Goal: Answer question/provide support: Share knowledge or assist other users

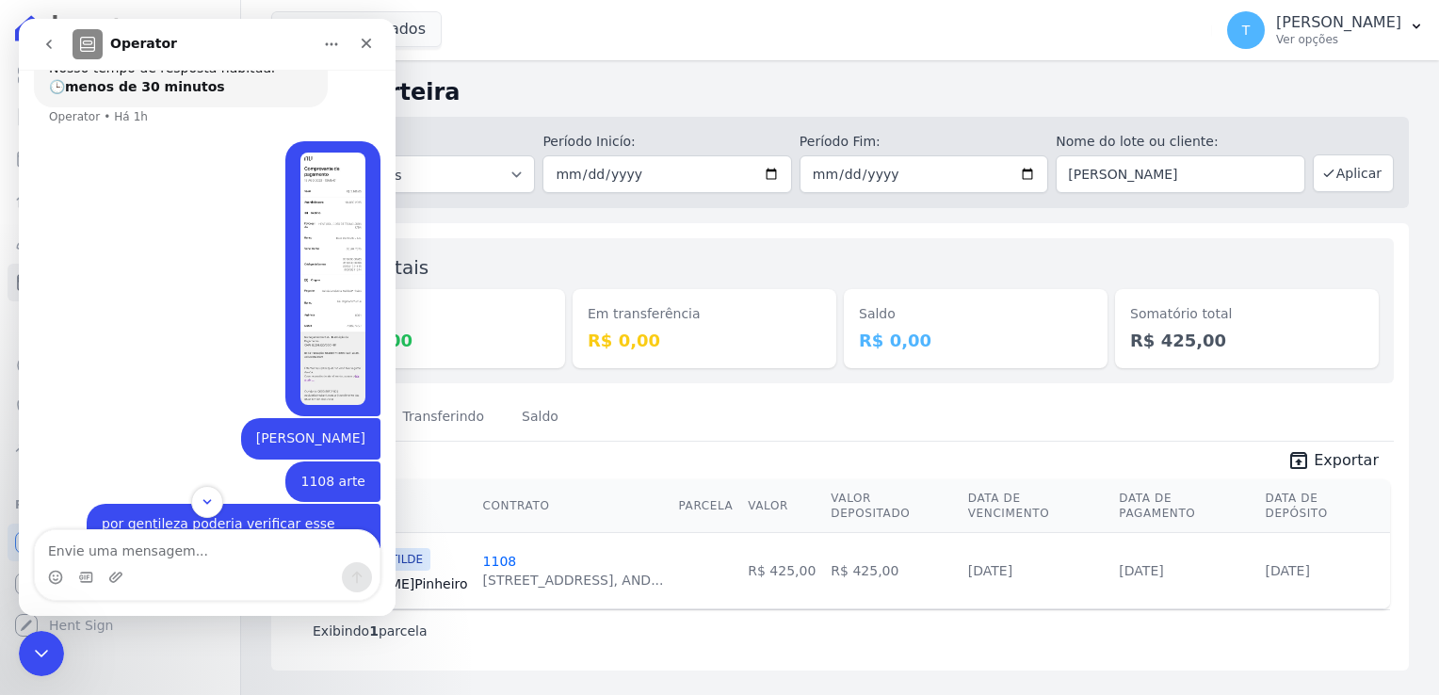
scroll to position [218, 0]
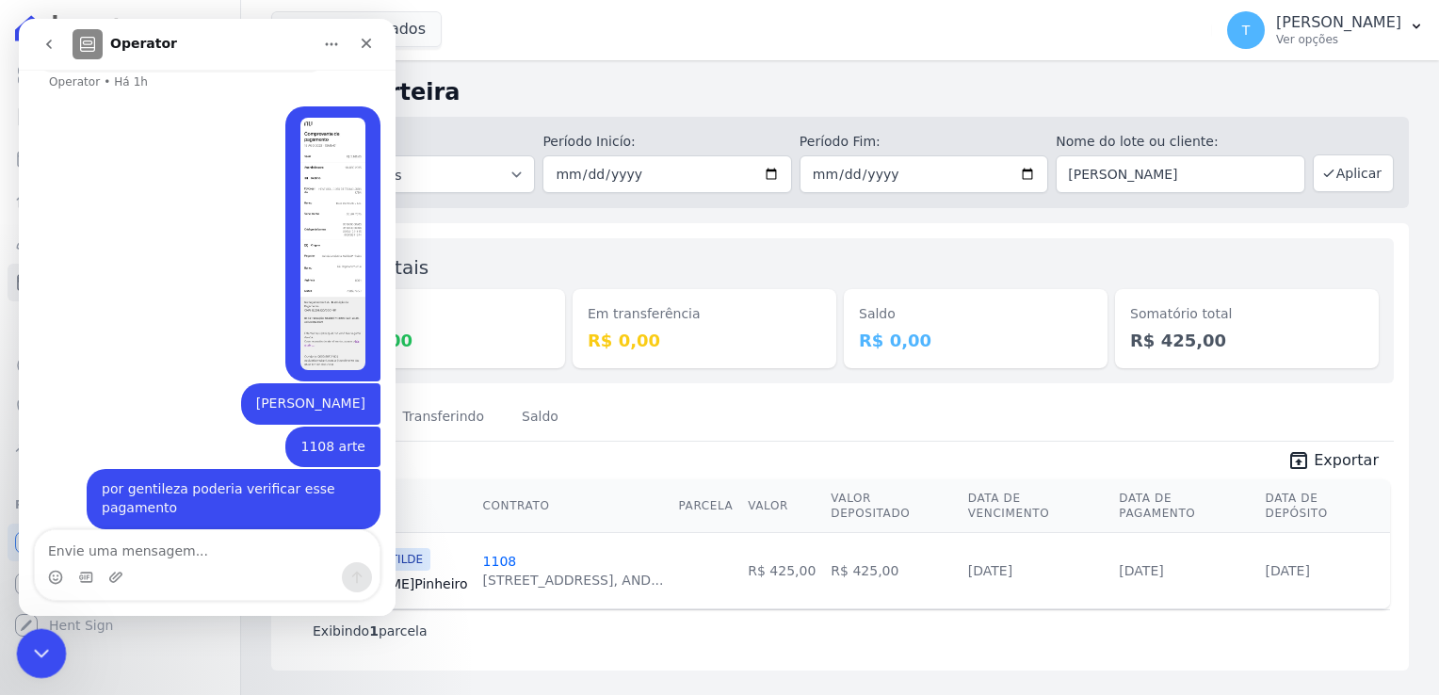
click at [46, 644] on icon "Encerramento do Messenger da Intercom" at bounding box center [38, 650] width 23 height 23
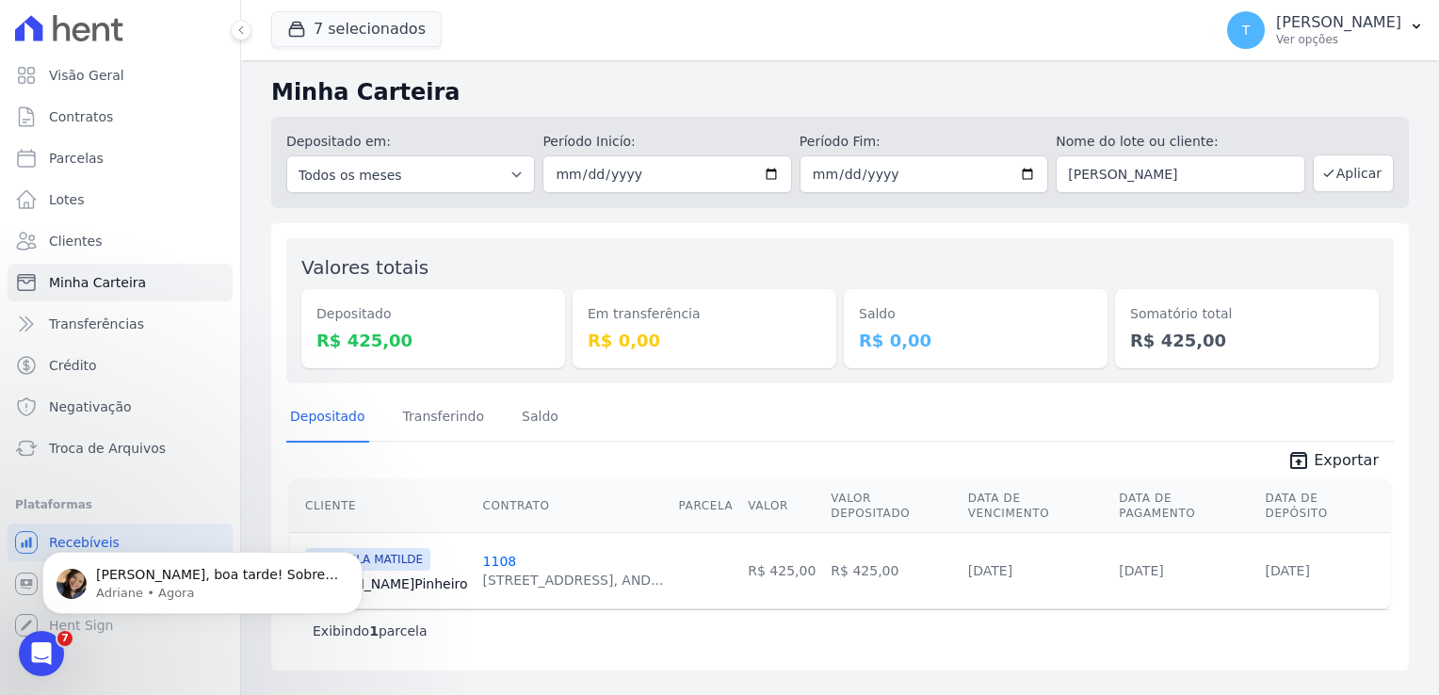
scroll to position [0, 0]
click at [161, 569] on p "[PERSON_NAME], boa tarde! Sobre os pagamentos do cliente [PERSON_NAME], contrat…" at bounding box center [217, 575] width 243 height 19
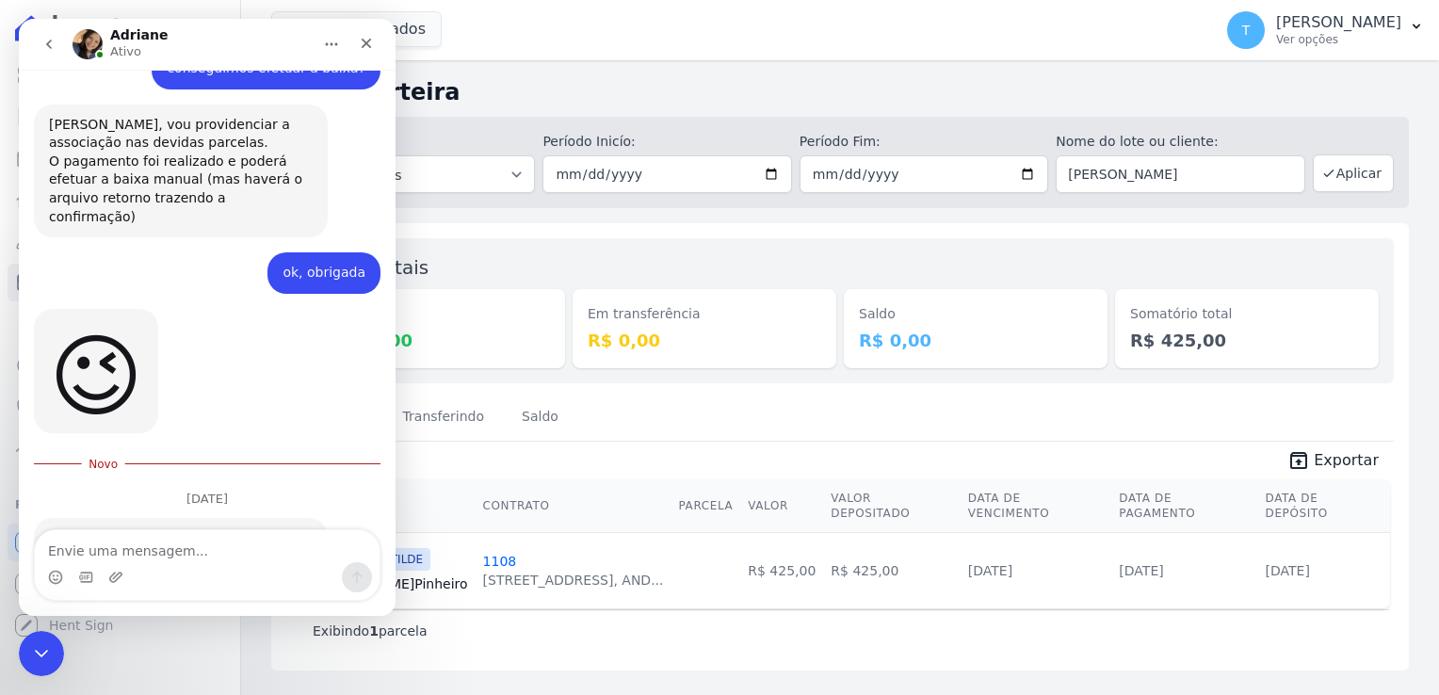
scroll to position [2304, 0]
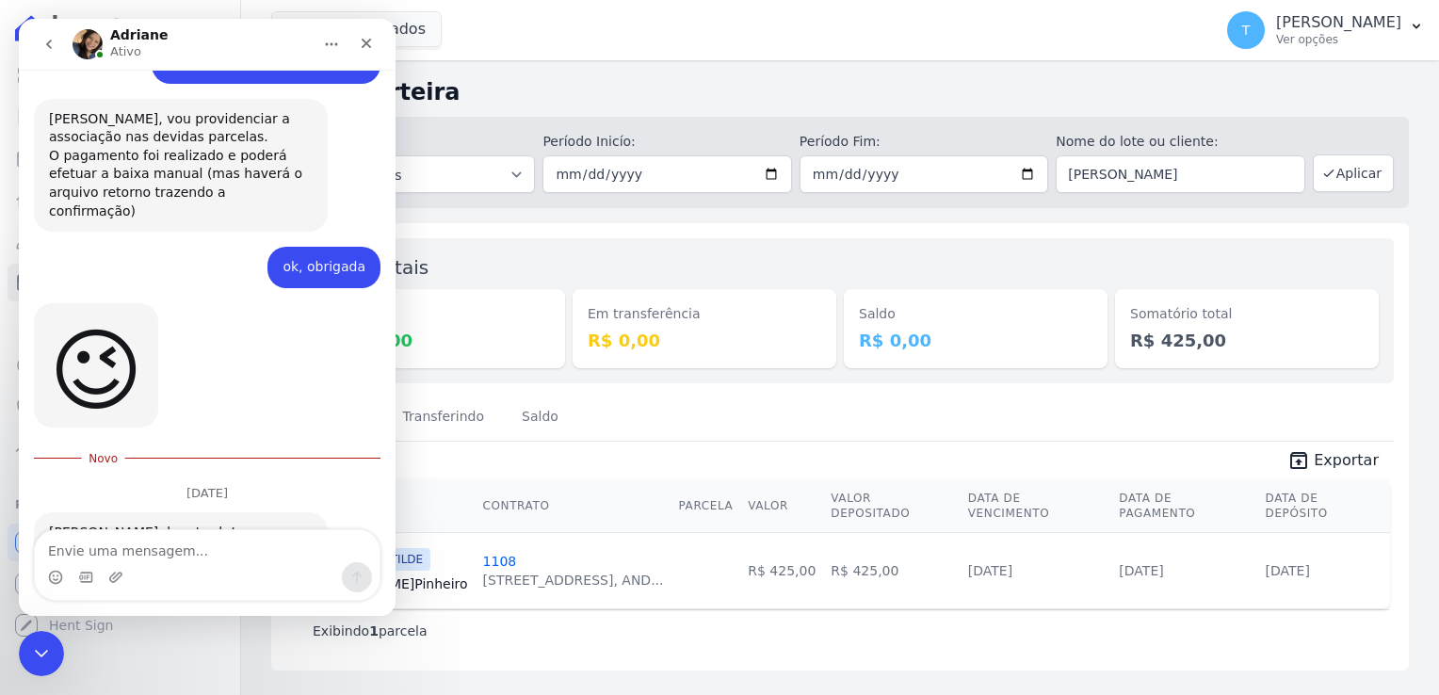
click at [158, 550] on textarea "Envie uma mensagem..." at bounding box center [207, 546] width 345 height 32
type textarea "obrigada"
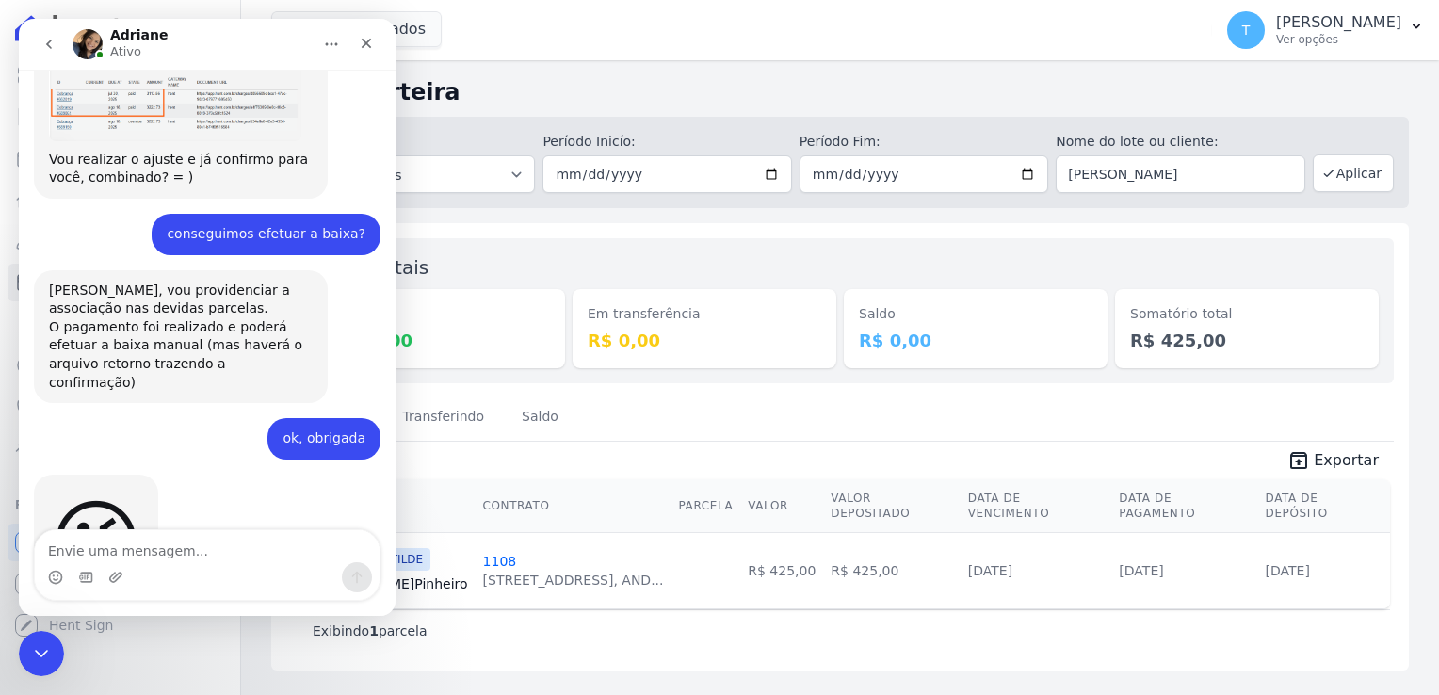
scroll to position [2127, 0]
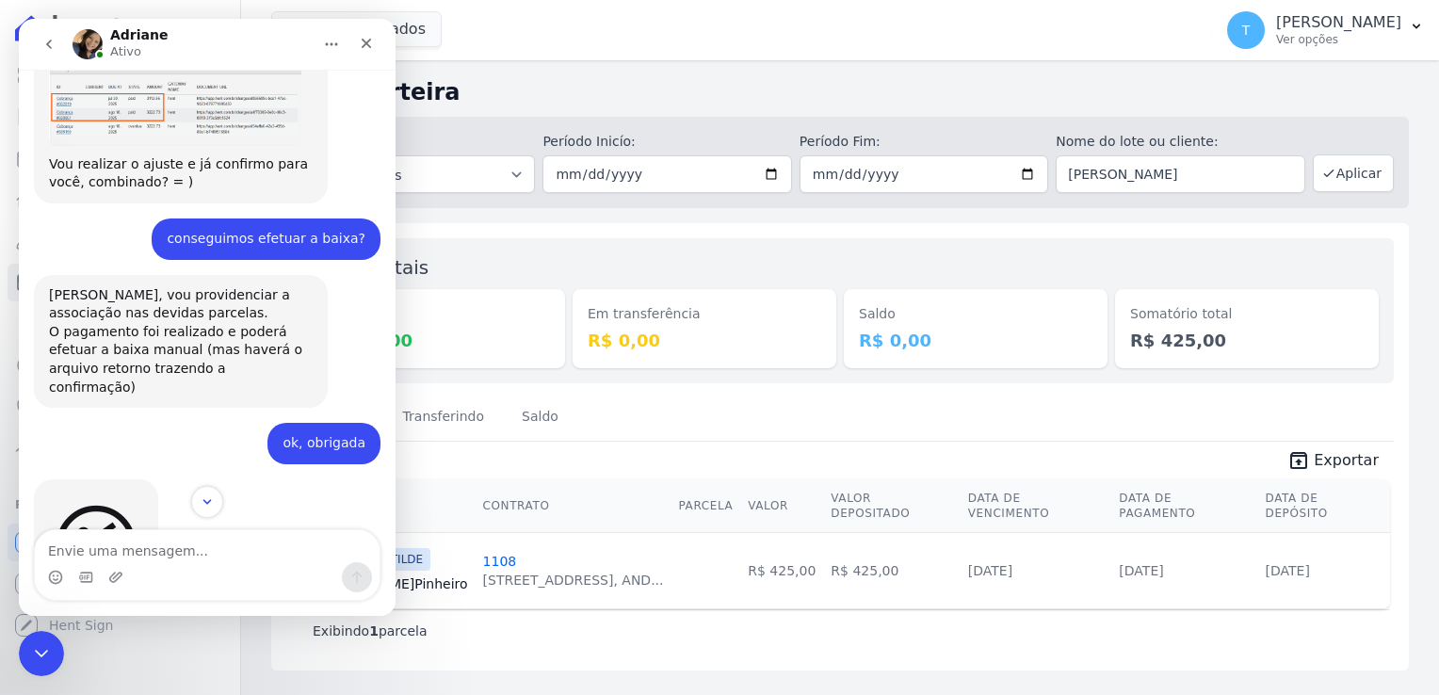
click at [49, 51] on icon "go back" at bounding box center [48, 44] width 15 height 15
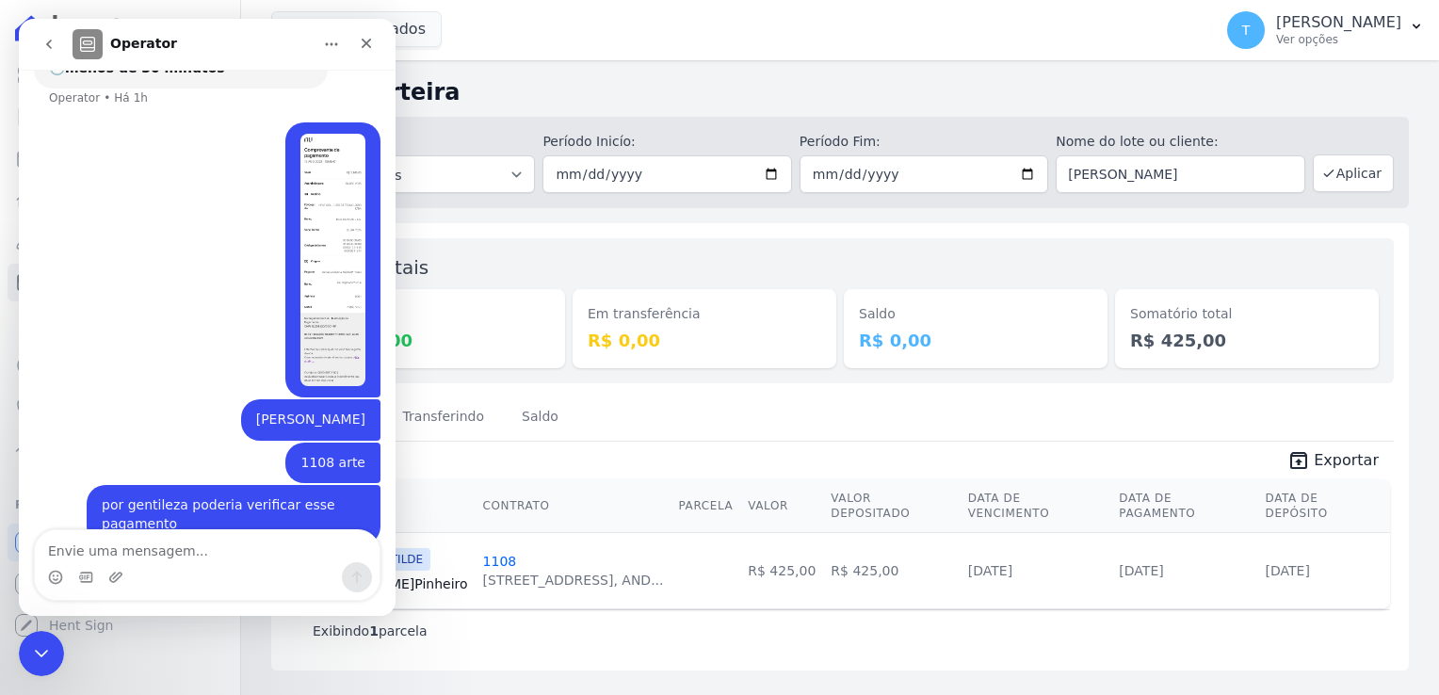
scroll to position [218, 0]
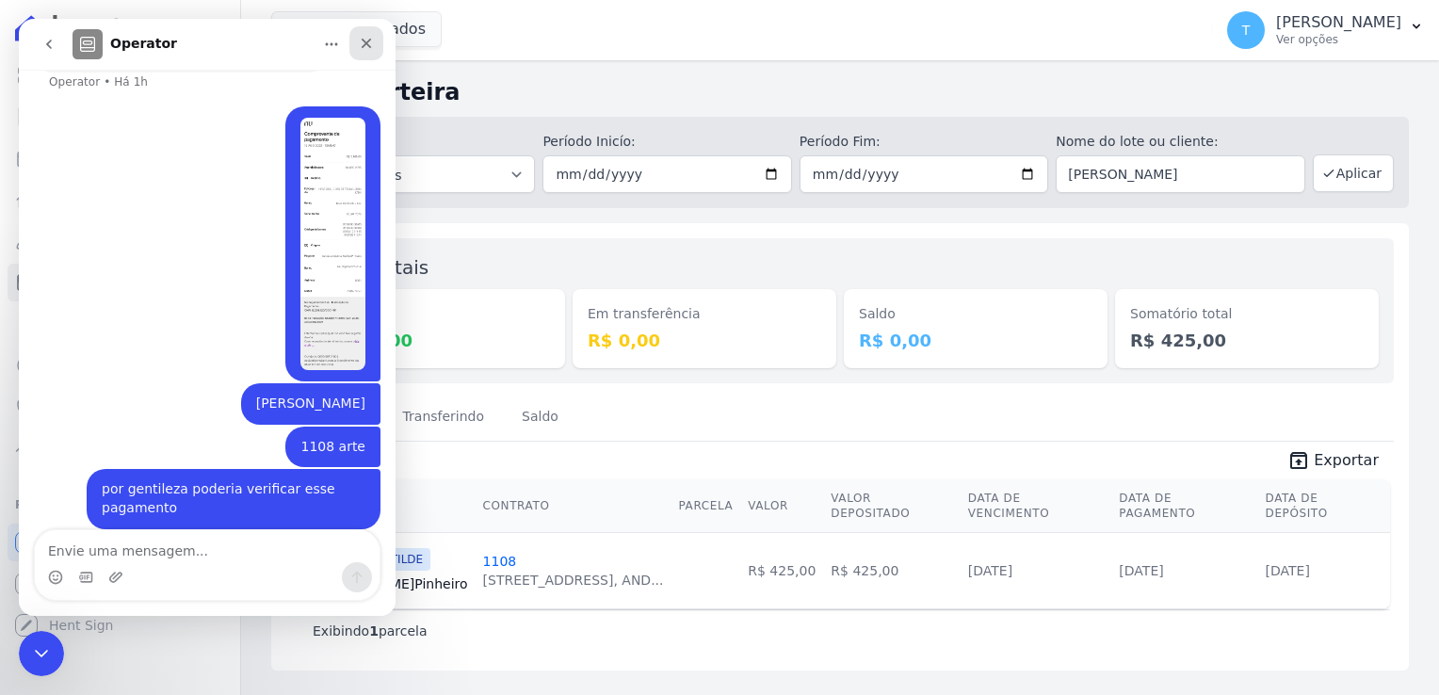
click at [361, 45] on icon "Fechar" at bounding box center [366, 43] width 15 height 15
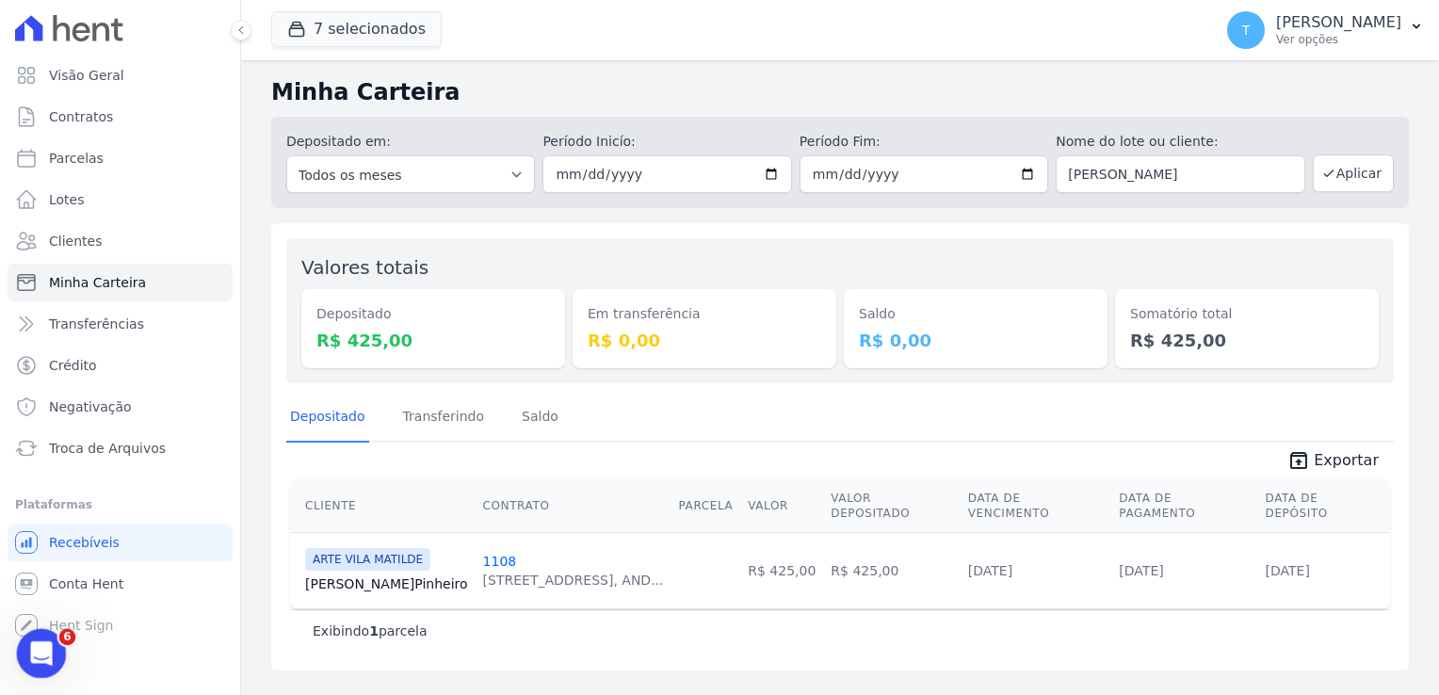
click at [35, 658] on icon "Abertura do Messenger da Intercom" at bounding box center [39, 651] width 31 height 31
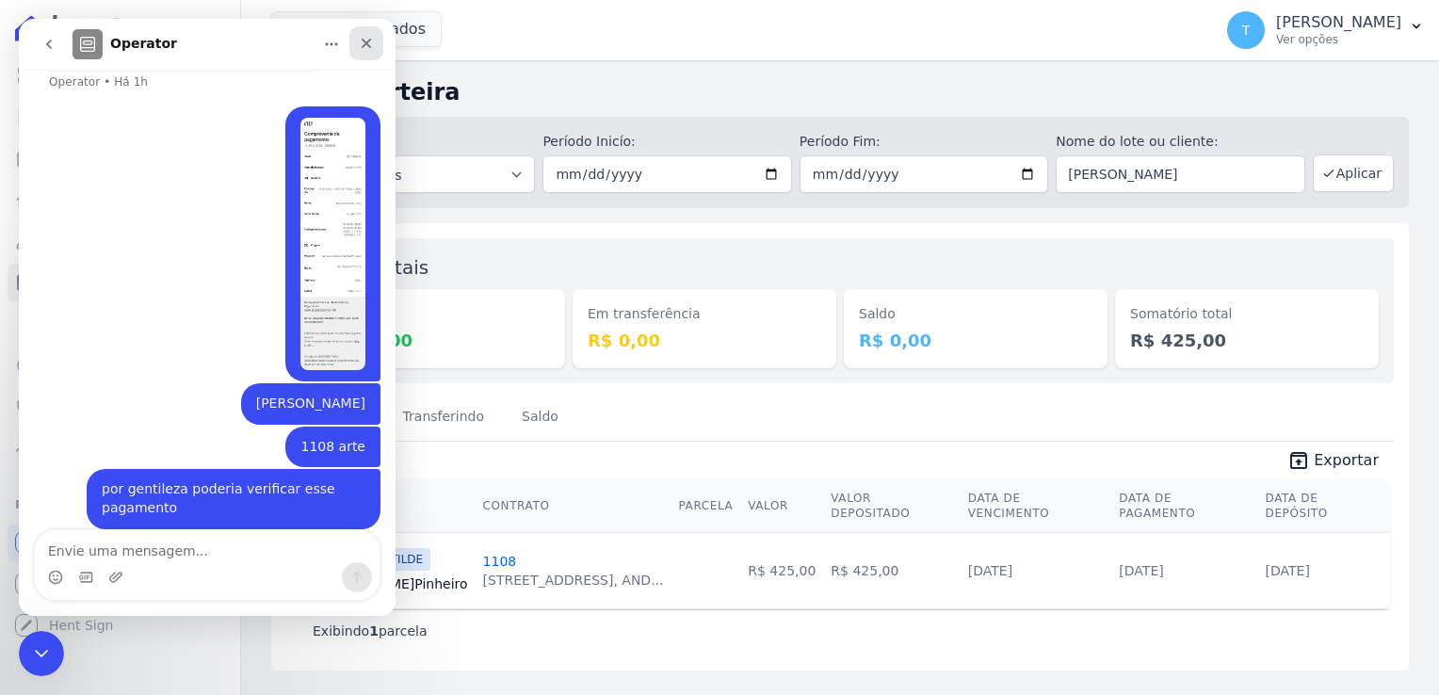
click at [370, 43] on icon "Fechar" at bounding box center [366, 43] width 15 height 15
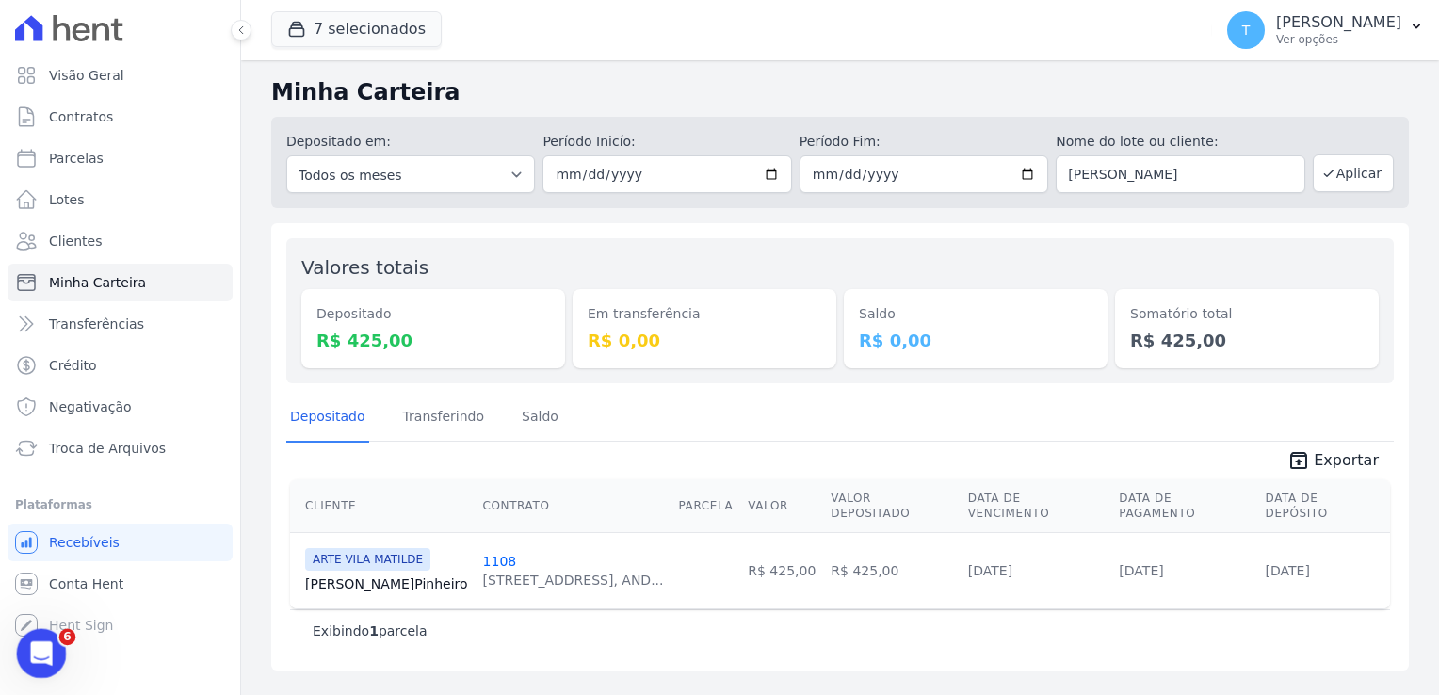
click at [34, 653] on icon "Abertura do Messenger da Intercom" at bounding box center [38, 650] width 13 height 15
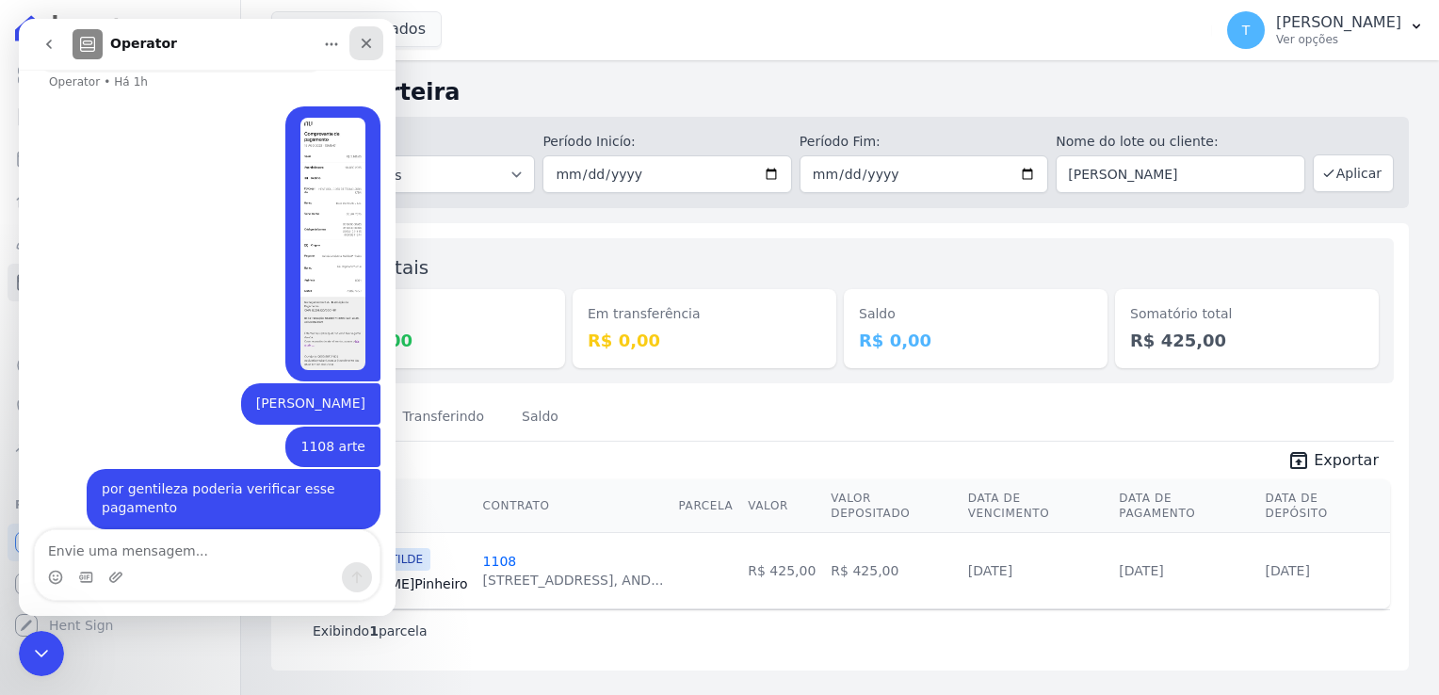
click at [362, 40] on icon "Fechar" at bounding box center [367, 44] width 10 height 10
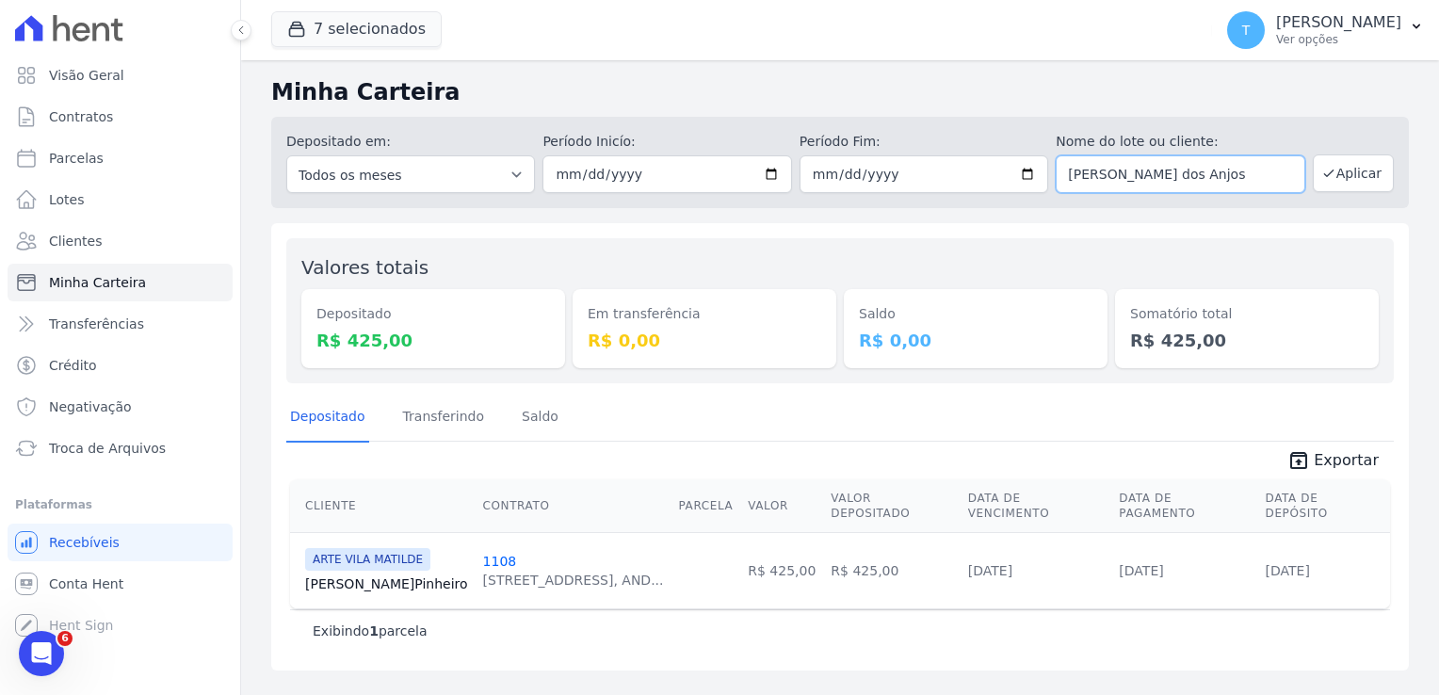
type input "[PERSON_NAME] dos Anjos"
click at [768, 177] on input "[DATE]" at bounding box center [666, 174] width 249 height 38
type input "[DATE]"
click at [1345, 182] on button "Aplicar" at bounding box center [1353, 173] width 81 height 38
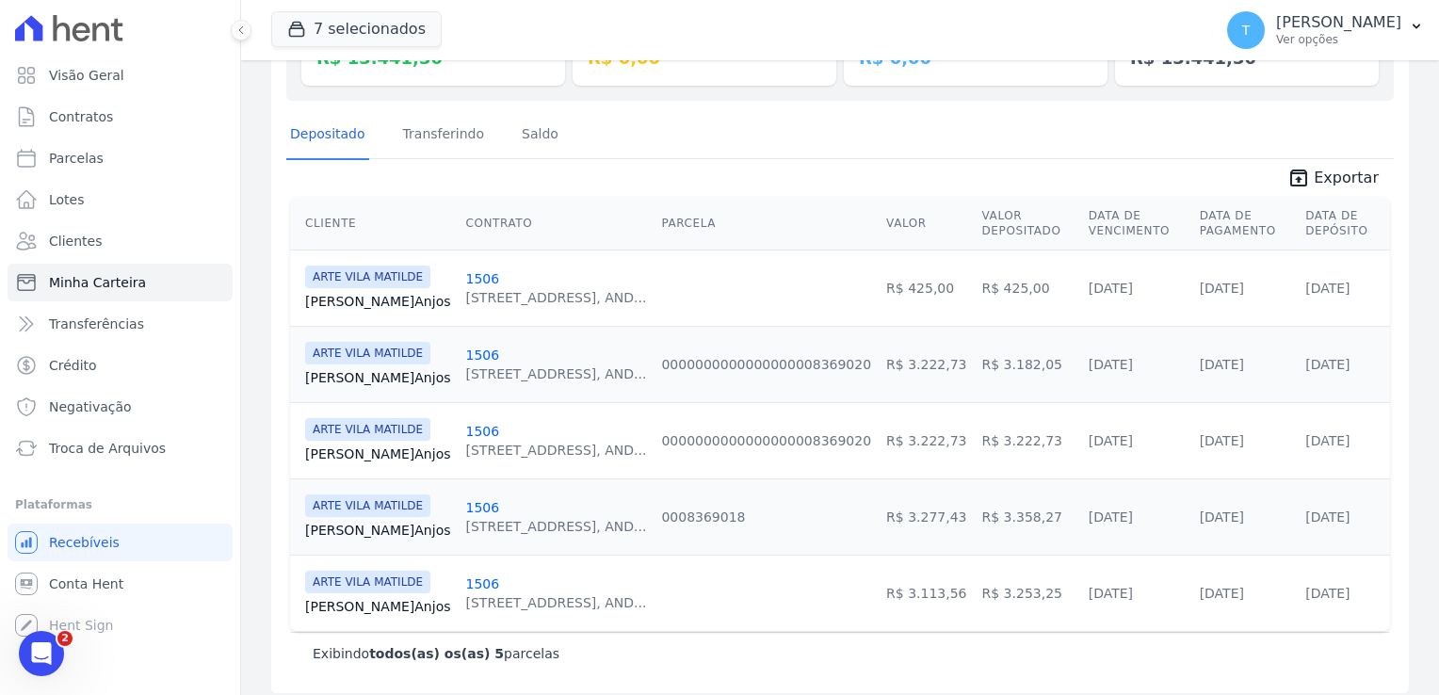
click at [358, 449] on link "[PERSON_NAME] Anjos" at bounding box center [378, 454] width 146 height 19
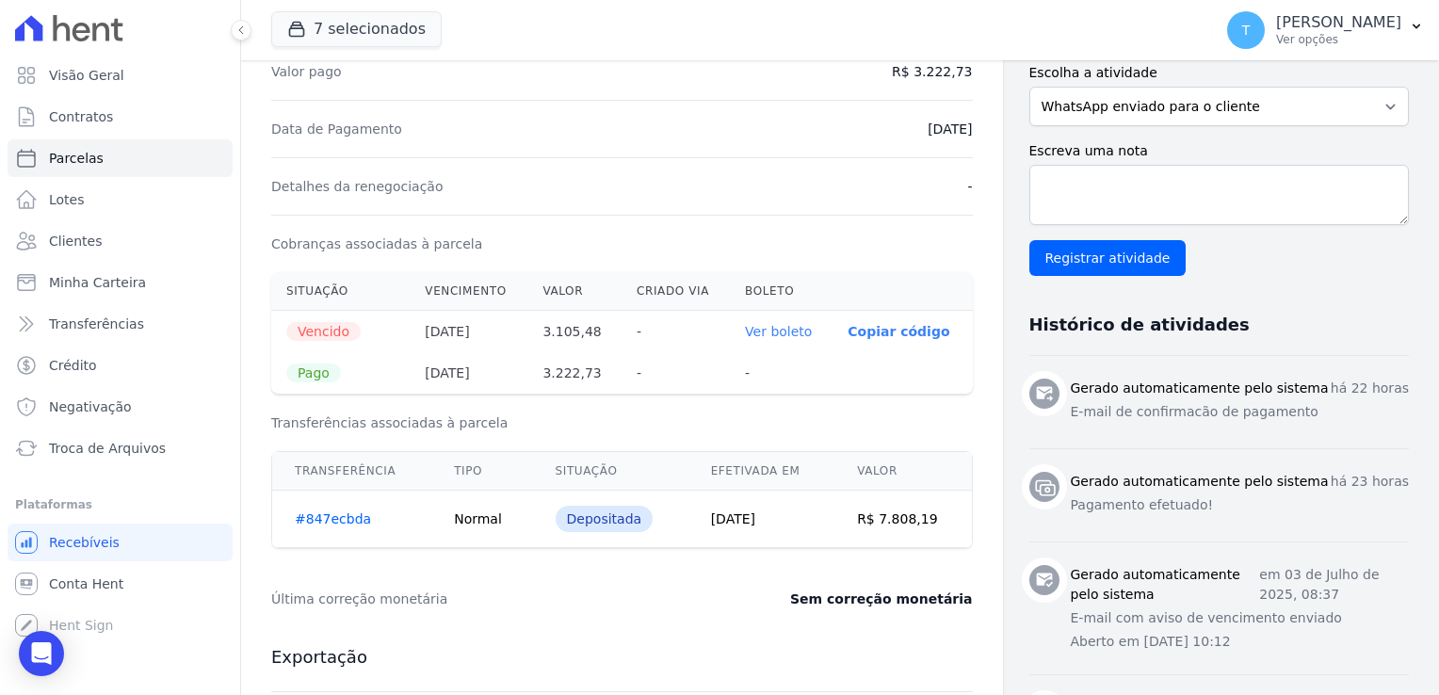
scroll to position [471, 0]
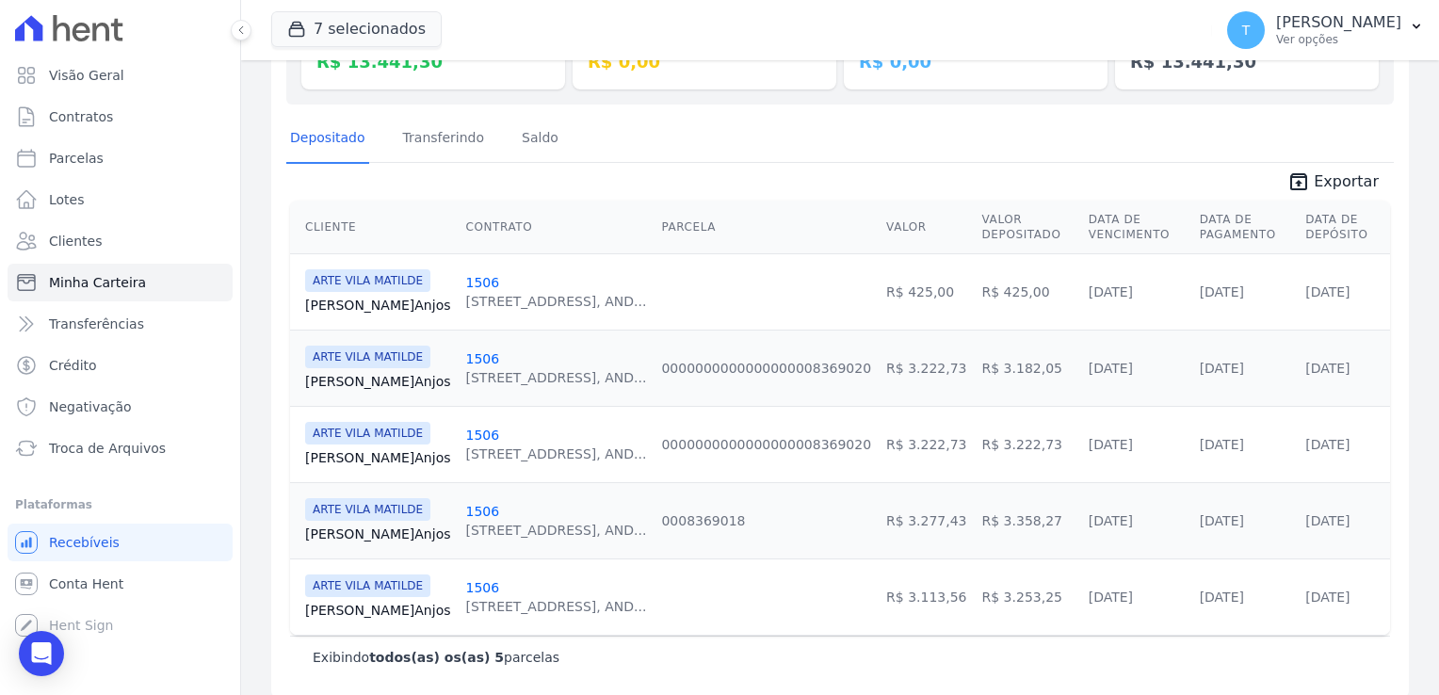
scroll to position [293, 0]
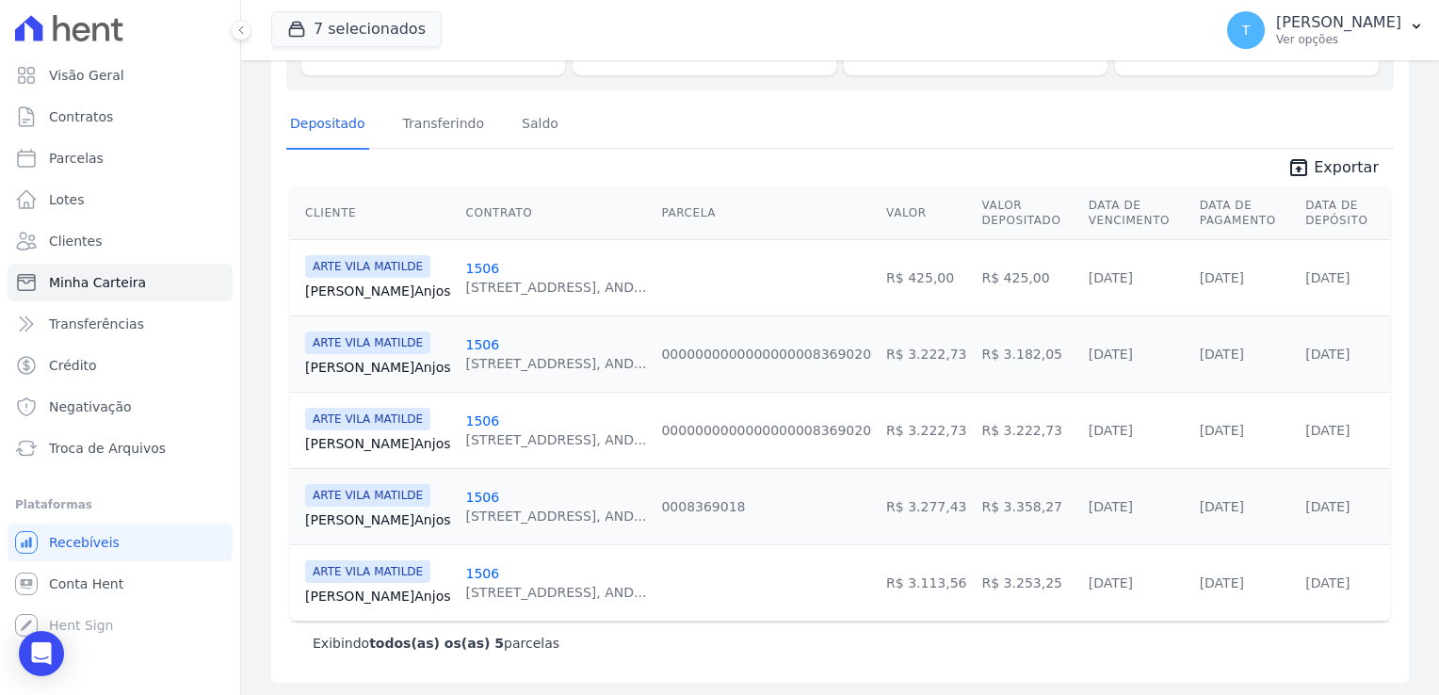
click at [362, 360] on link "[PERSON_NAME] Anjos" at bounding box center [378, 367] width 146 height 19
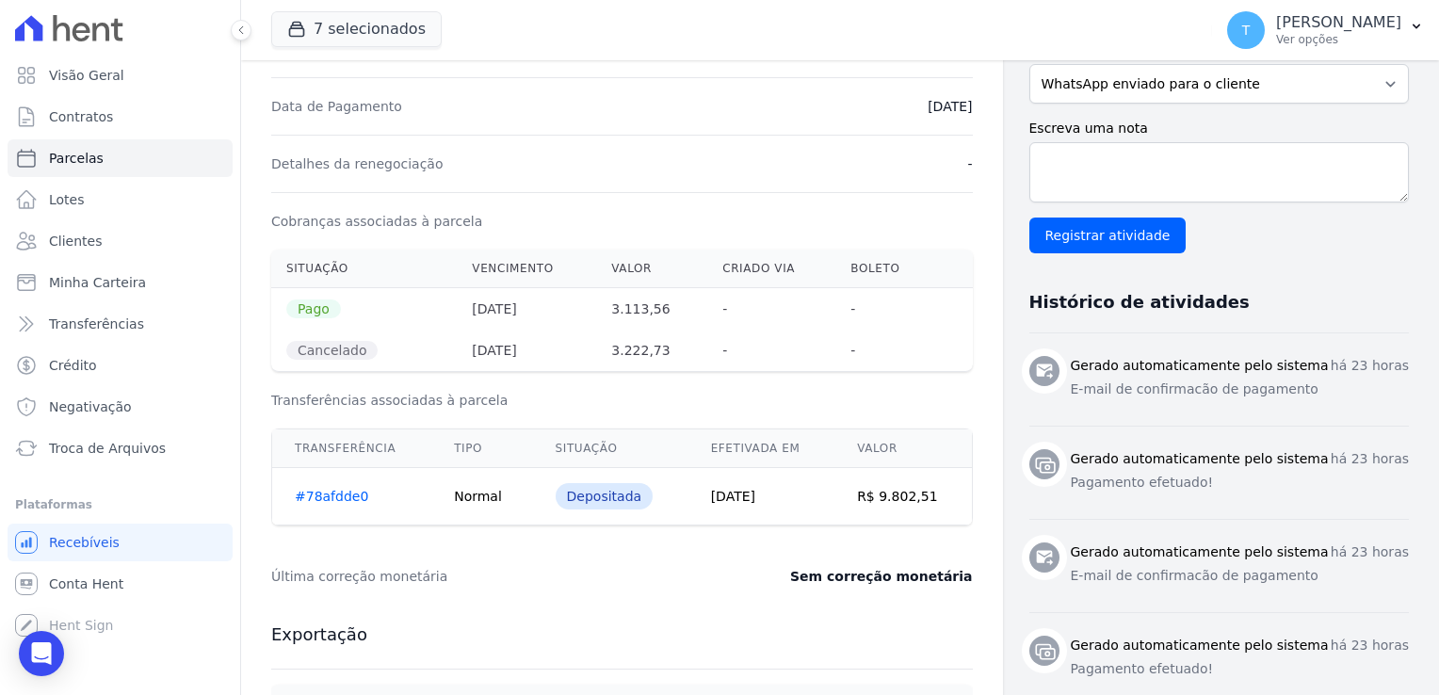
scroll to position [565, 0]
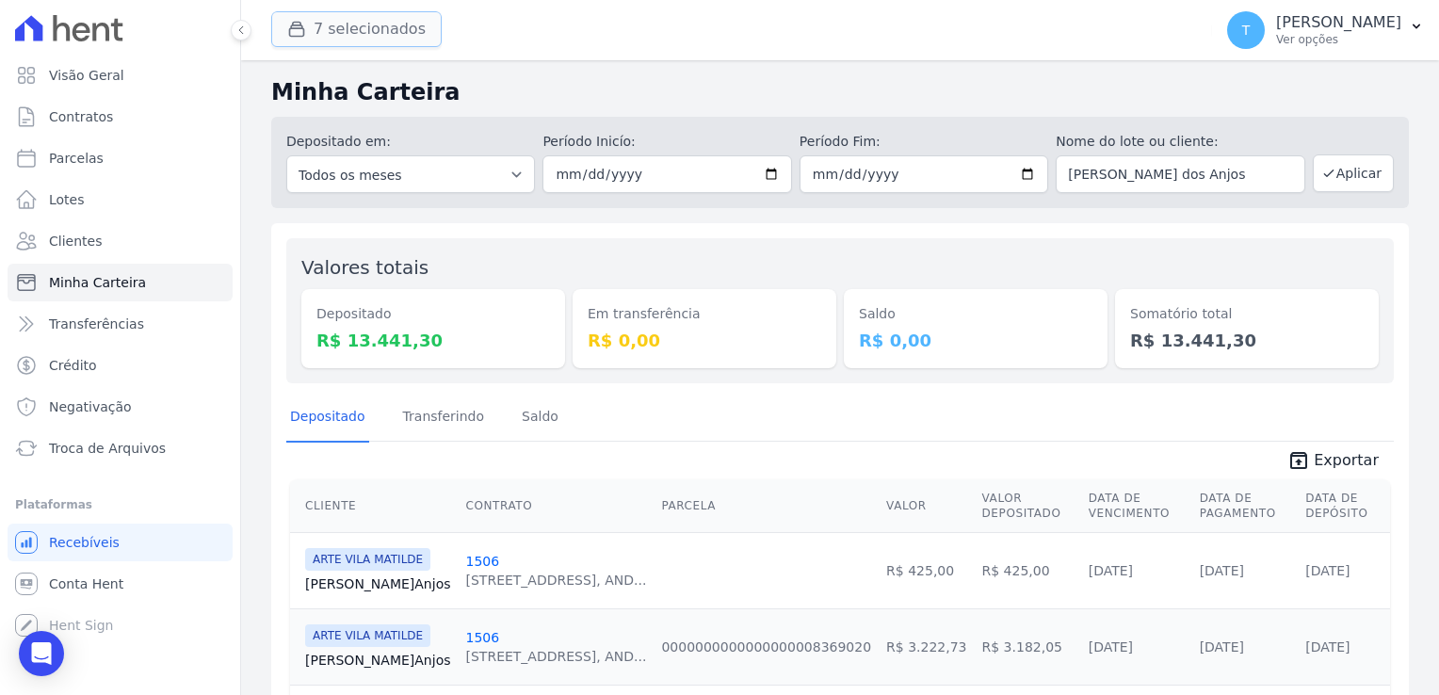
click at [387, 32] on button "7 selecionados" at bounding box center [356, 29] width 170 height 36
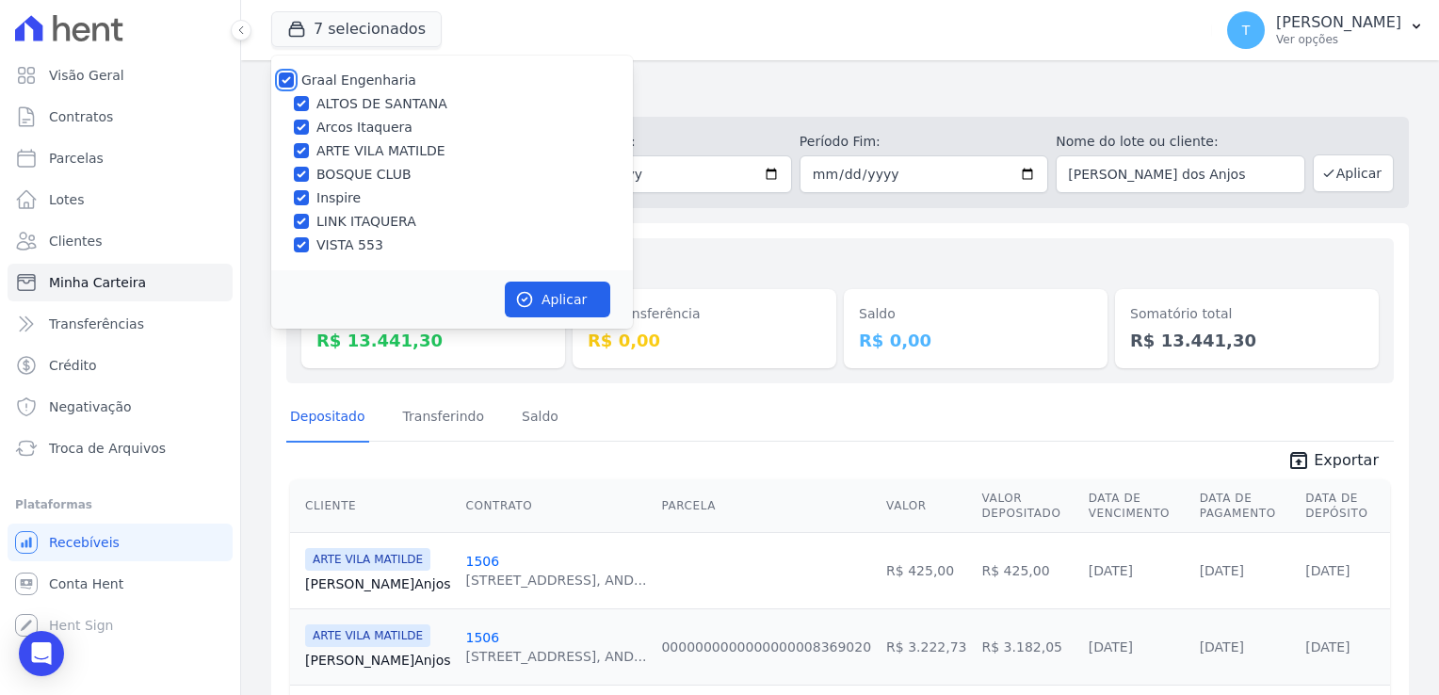
click at [283, 76] on input "Graal Engenharia" at bounding box center [286, 80] width 15 height 15
checkbox input "false"
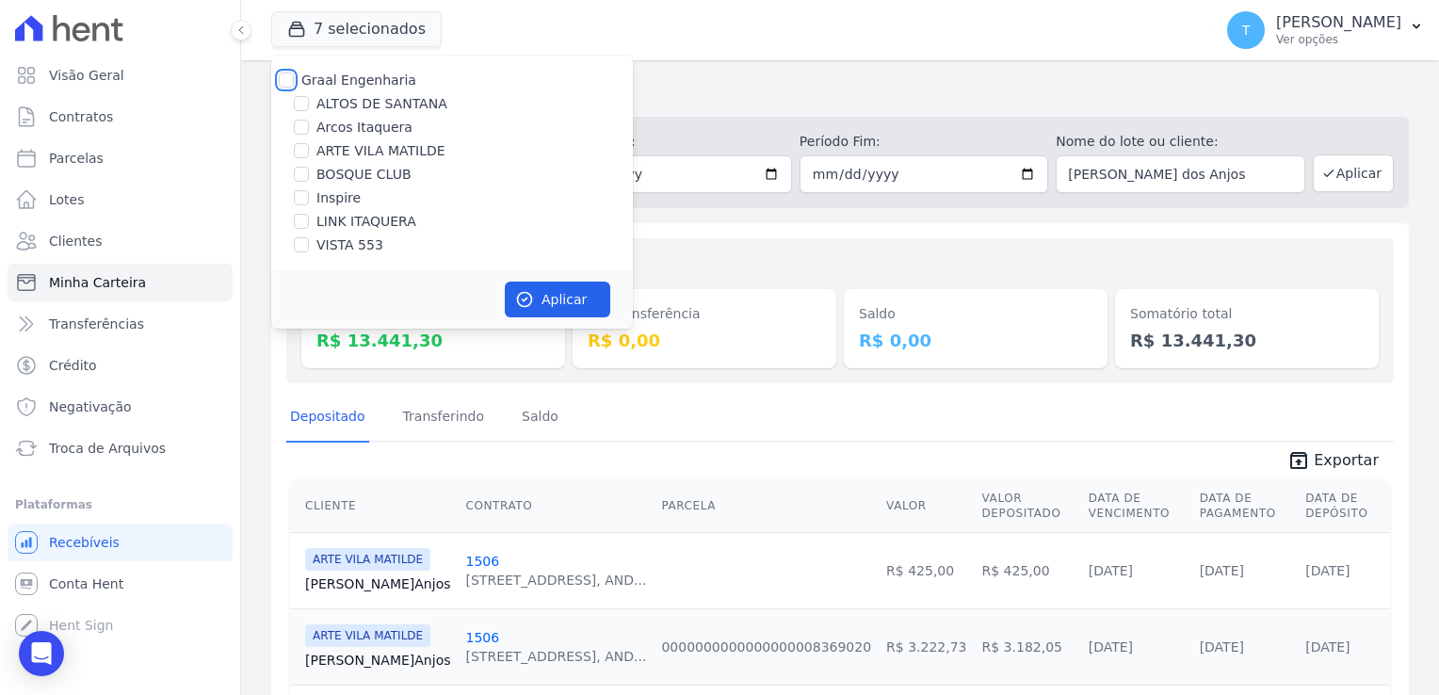
checkbox input "false"
click at [301, 153] on input "ARTE VILA MATILDE" at bounding box center [301, 150] width 15 height 15
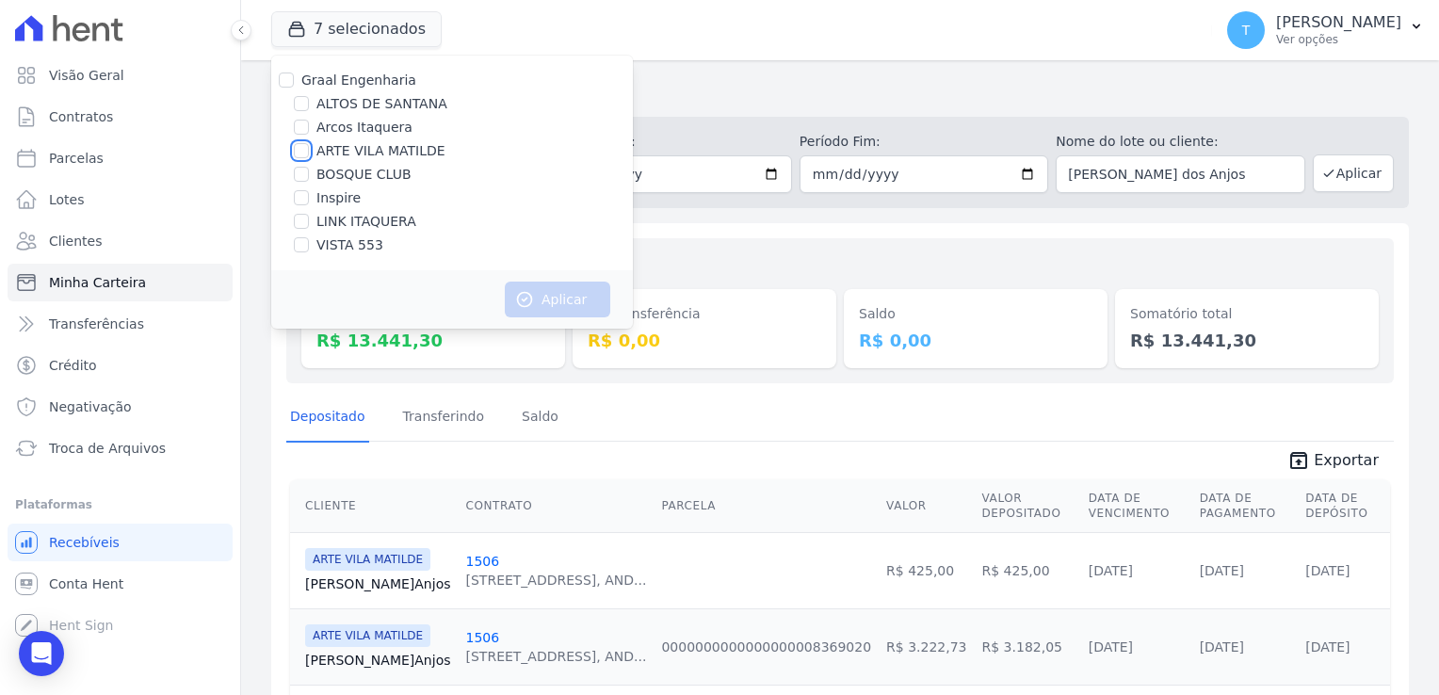
checkbox input "true"
click at [542, 304] on button "Aplicar" at bounding box center [557, 300] width 105 height 36
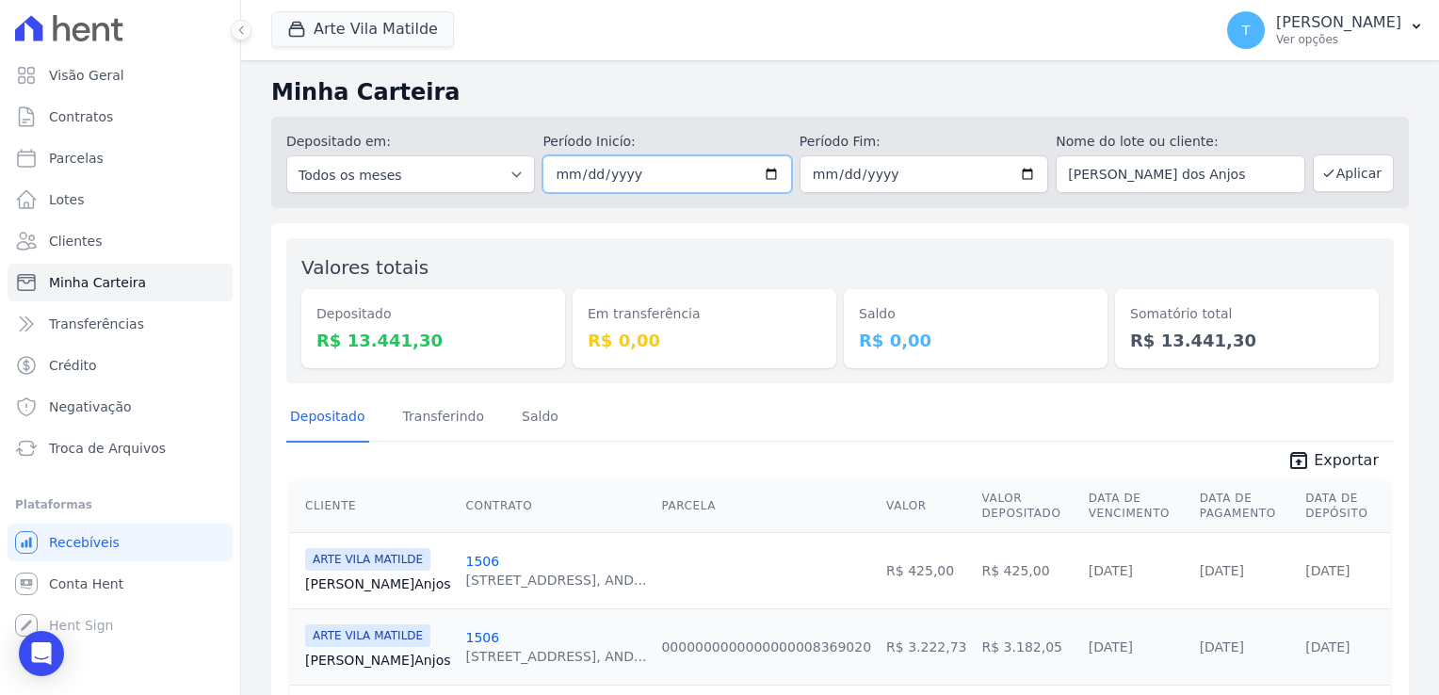
click at [768, 179] on input "[DATE]" at bounding box center [666, 174] width 249 height 38
type input "[DATE]"
drag, startPoint x: 1240, startPoint y: 186, endPoint x: 1033, endPoint y: 183, distance: 207.2
click at [1033, 183] on div "Depositado em: Todos os meses Abril/2020 Maio/2020 Junho/2020 Julho/2020 Agosto…" at bounding box center [840, 162] width 1138 height 91
click at [1350, 168] on button "Aplicar" at bounding box center [1353, 173] width 81 height 38
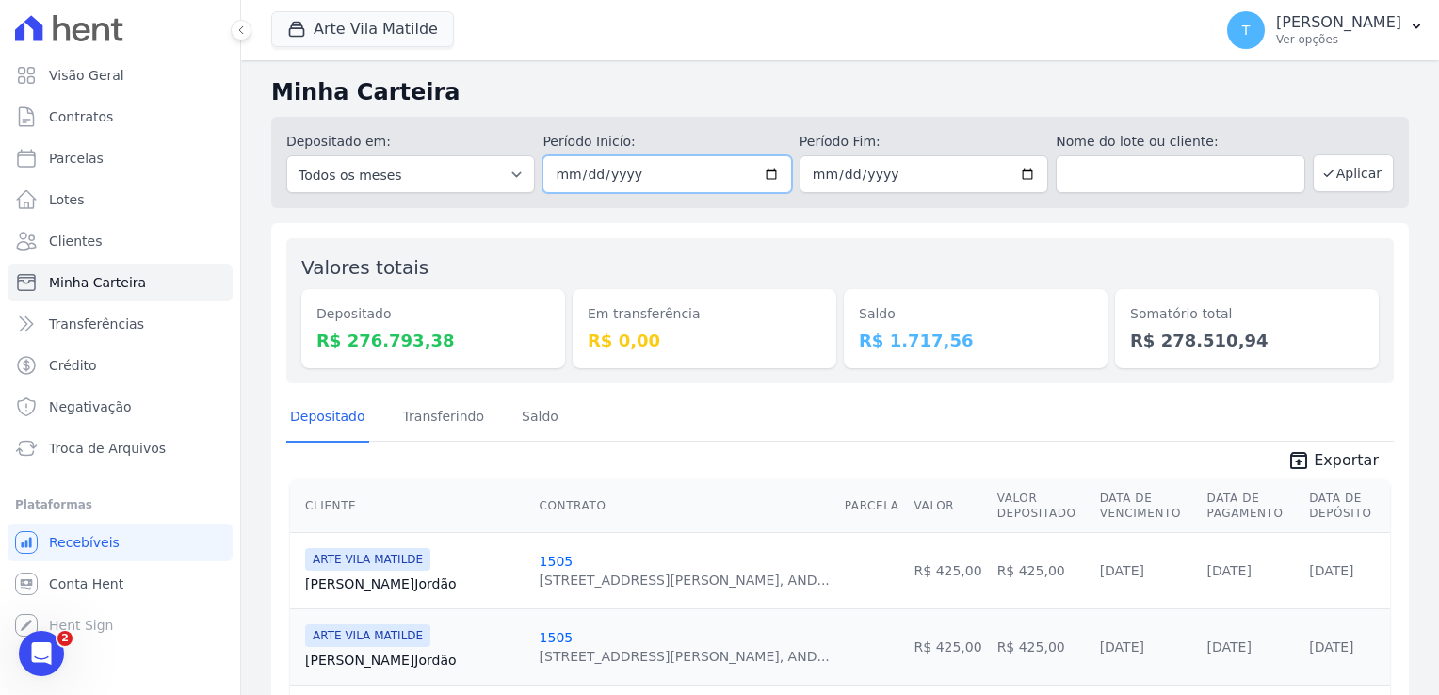
click at [766, 172] on input "[DATE]" at bounding box center [666, 174] width 249 height 38
type input "2025-08-06"
click at [1024, 179] on input "[DATE]" at bounding box center [924, 174] width 249 height 38
type input "2025-08-06"
click at [1349, 171] on button "Aplicar" at bounding box center [1353, 173] width 81 height 38
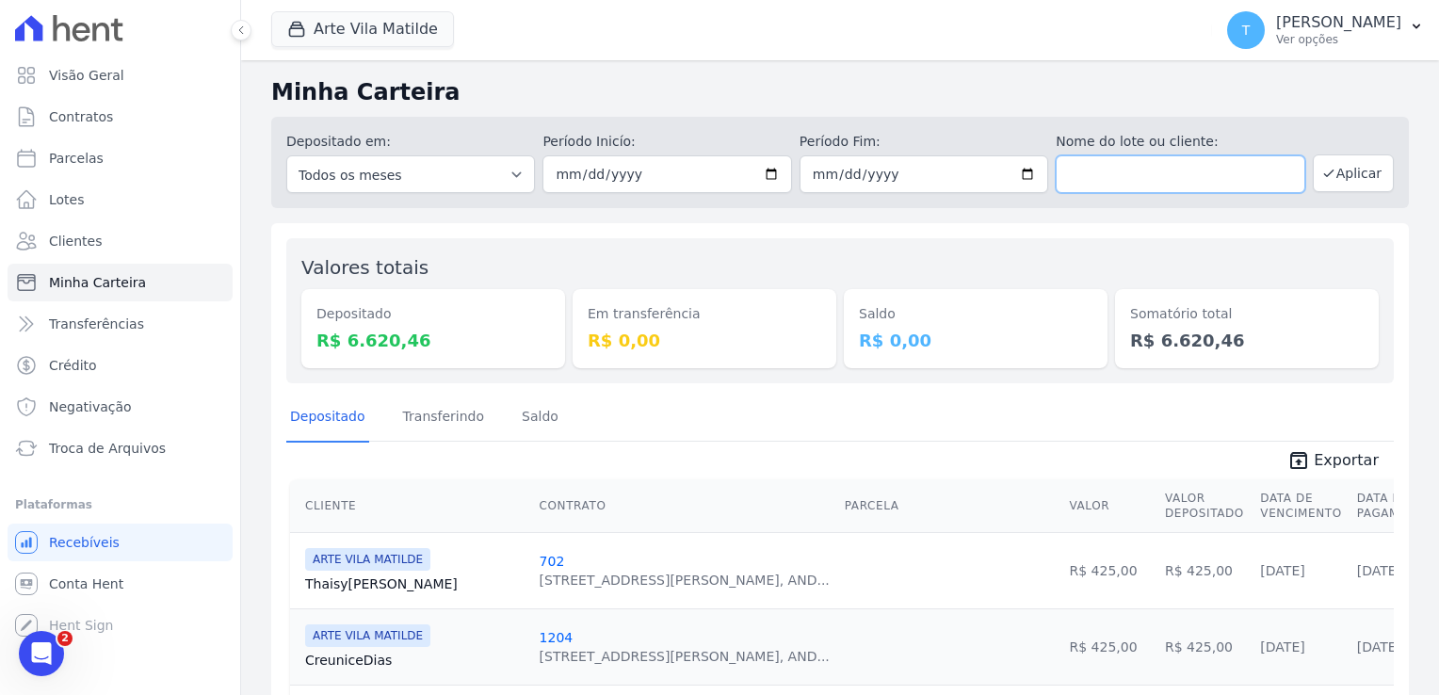
click at [1075, 186] on input "text" at bounding box center [1180, 174] width 249 height 38
paste input "[PERSON_NAME] dos Anjos"
type input "[PERSON_NAME] dos Anjos"
click at [1352, 170] on button "Aplicar" at bounding box center [1353, 173] width 81 height 38
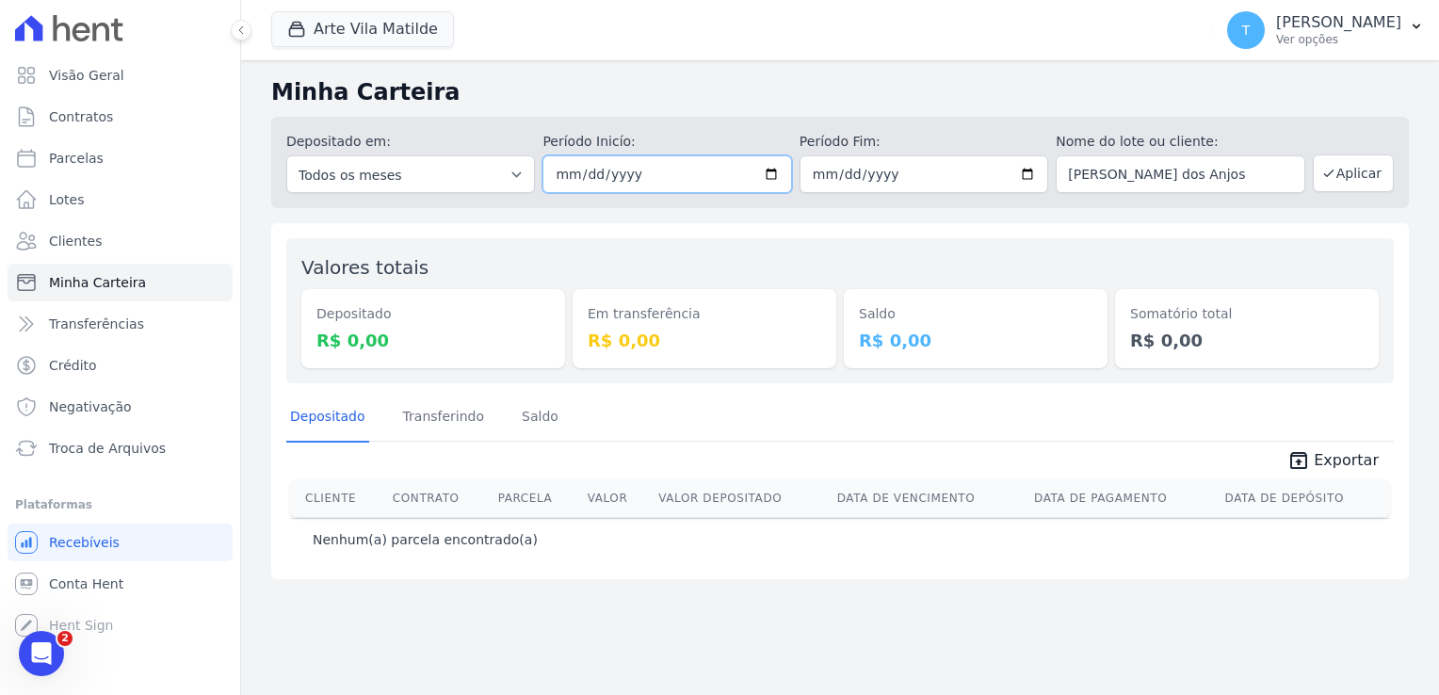
click at [770, 175] on input "2025-08-06" at bounding box center [666, 174] width 249 height 38
type input "[DATE]"
click at [1037, 175] on input "2025-08-06" at bounding box center [924, 174] width 249 height 38
type input "[DATE]"
drag, startPoint x: 1263, startPoint y: 175, endPoint x: 1040, endPoint y: 174, distance: 223.2
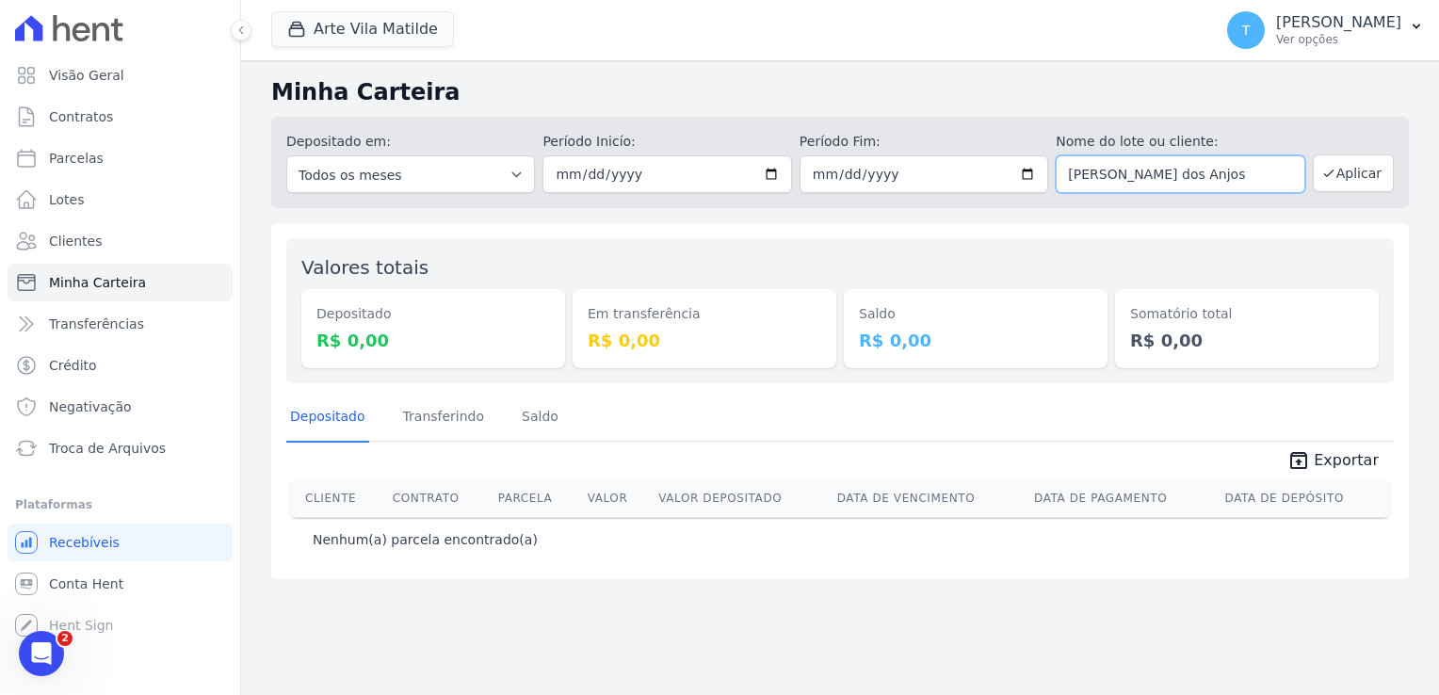
click at [1040, 174] on div "Depositado em: Todos os meses Abril/2020 Maio/2020 Junho/2020 Julho/2020 Agosto…" at bounding box center [840, 162] width 1138 height 91
click at [1269, 175] on input "[PERSON_NAME] dos Anjos" at bounding box center [1180, 174] width 249 height 38
click at [1369, 178] on button "Aplicar" at bounding box center [1353, 173] width 81 height 38
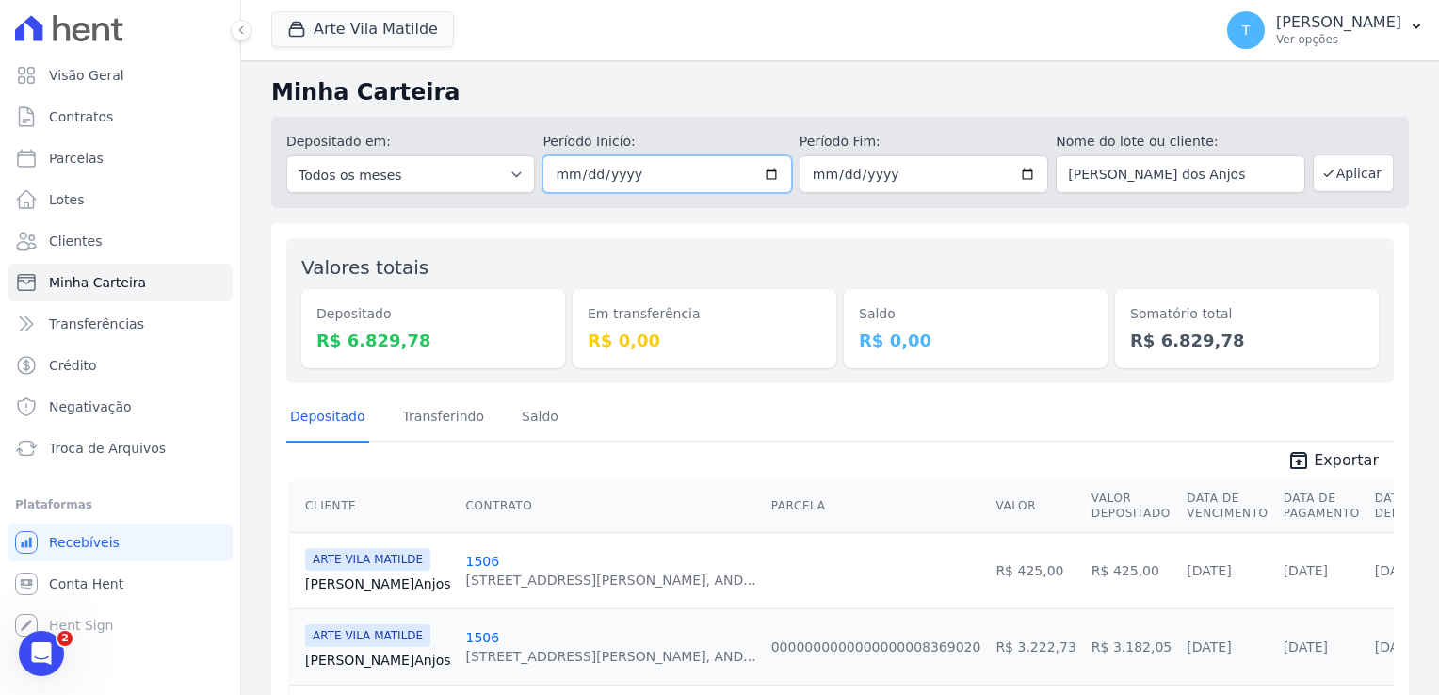
click at [768, 169] on input "[DATE]" at bounding box center [666, 174] width 249 height 38
type input "[DATE]"
click at [1330, 183] on button "Aplicar" at bounding box center [1353, 173] width 81 height 38
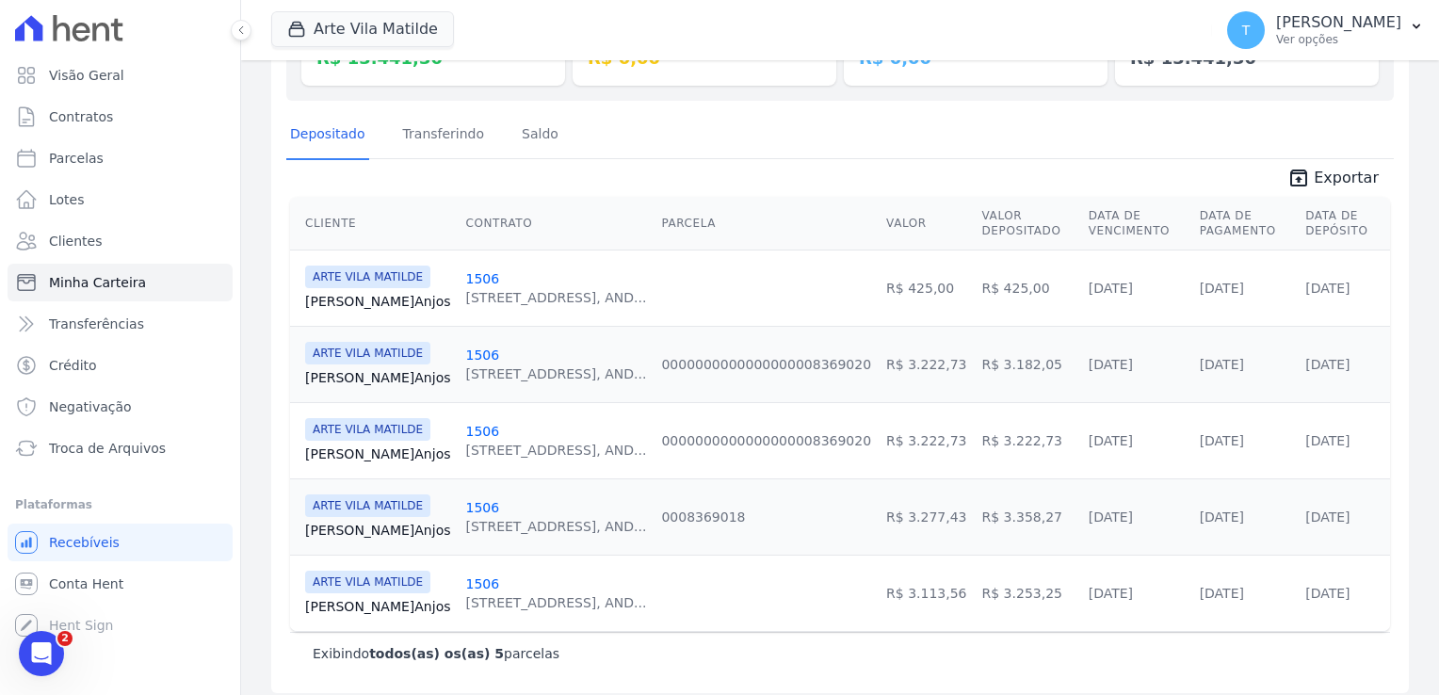
scroll to position [293, 0]
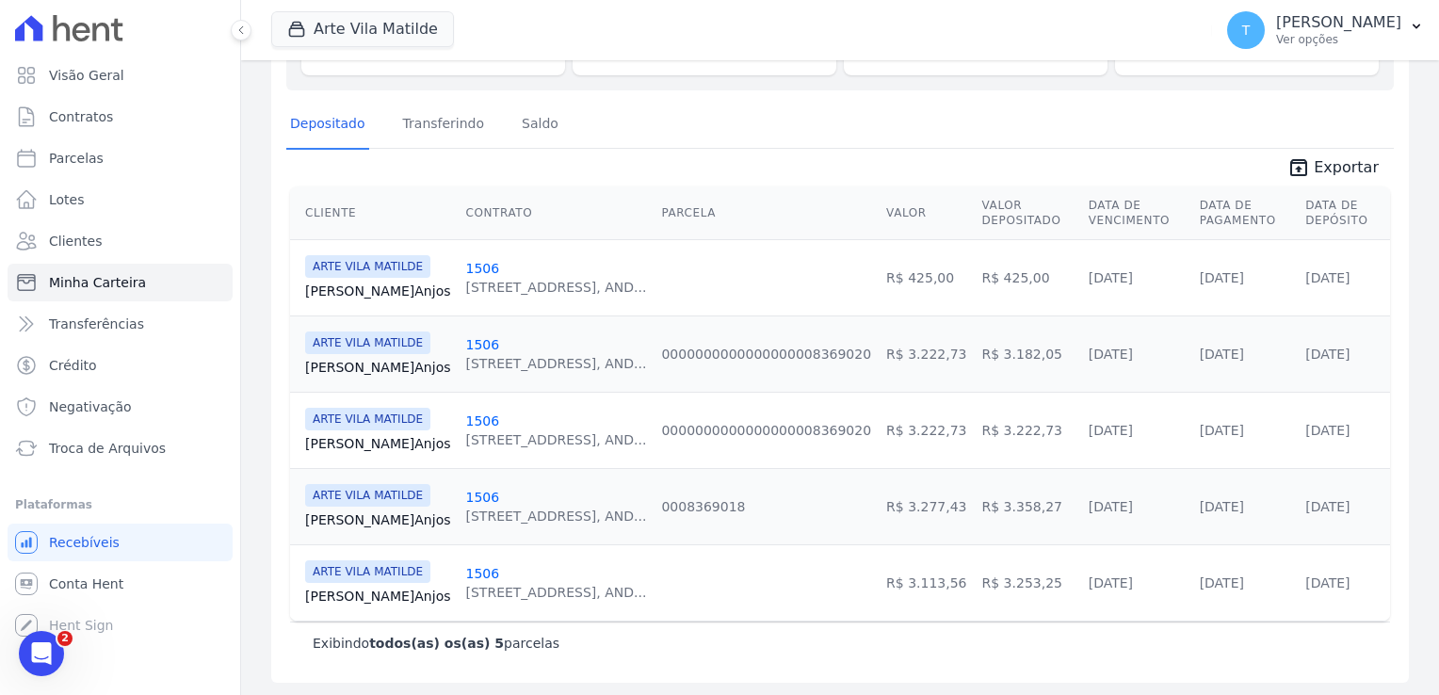
click at [526, 367] on div "[STREET_ADDRESS], AND..." at bounding box center [556, 363] width 181 height 19
click at [374, 361] on link "[PERSON_NAME] Anjos" at bounding box center [378, 367] width 146 height 19
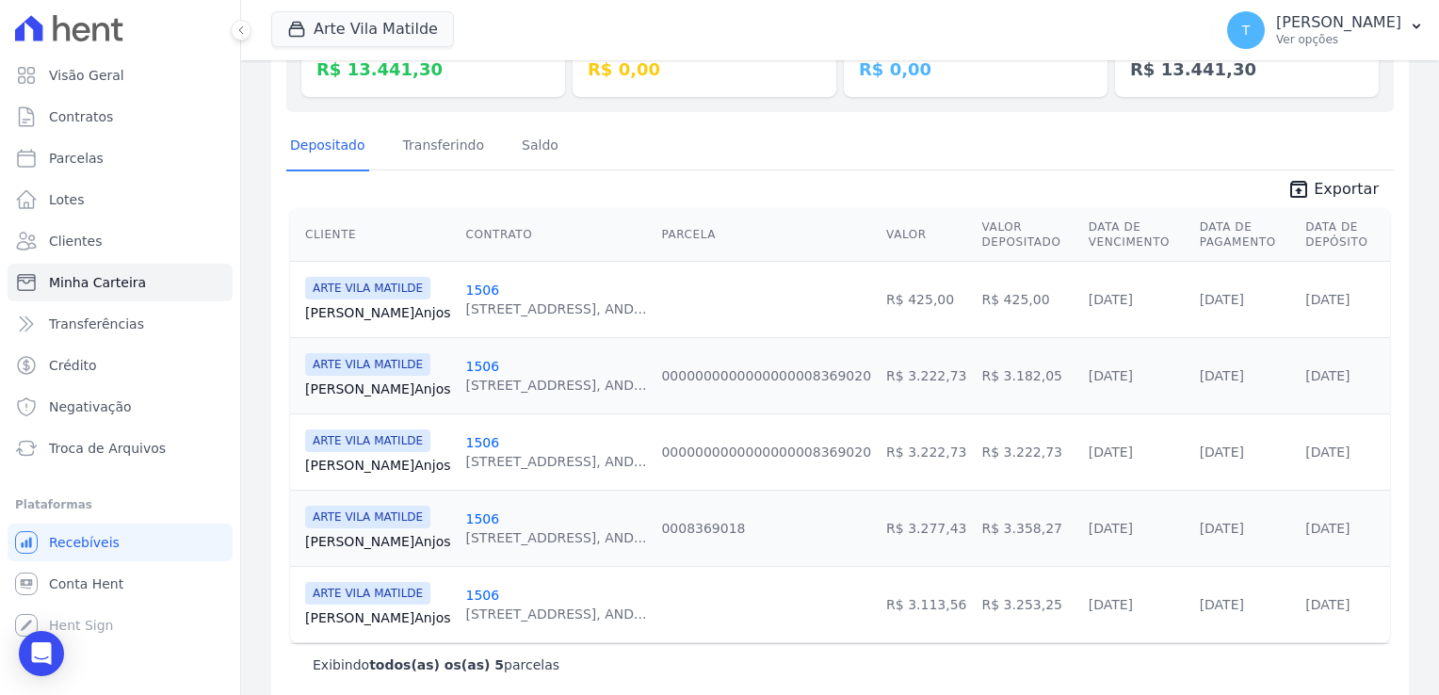
scroll to position [283, 0]
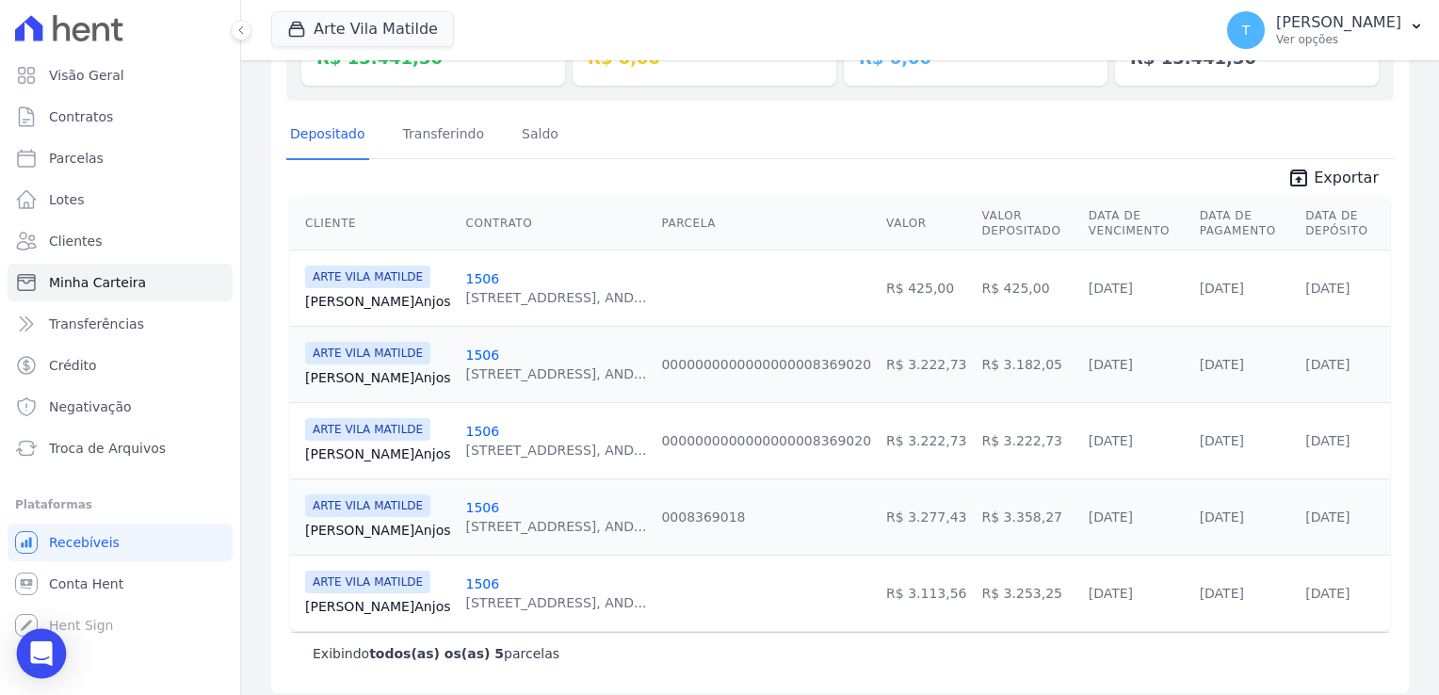
click at [43, 656] on icon "Open Intercom Messenger" at bounding box center [41, 653] width 22 height 24
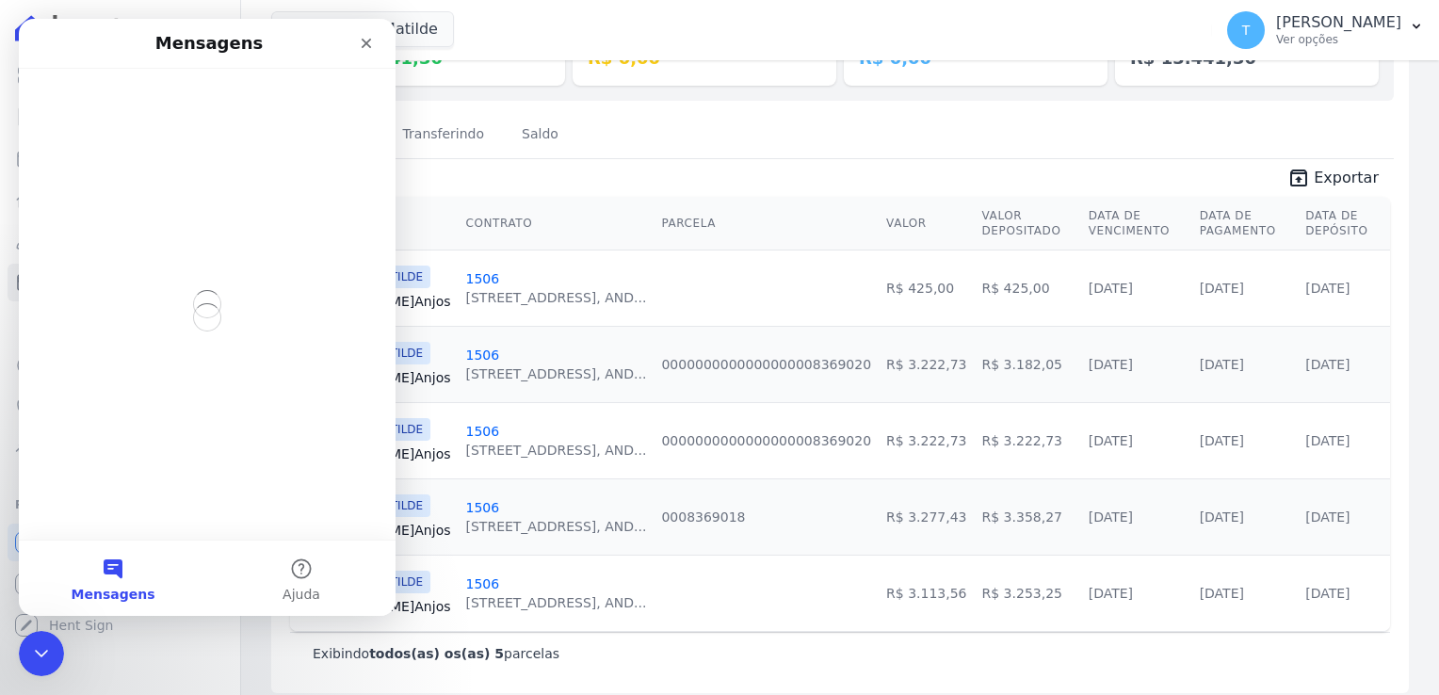
scroll to position [0, 0]
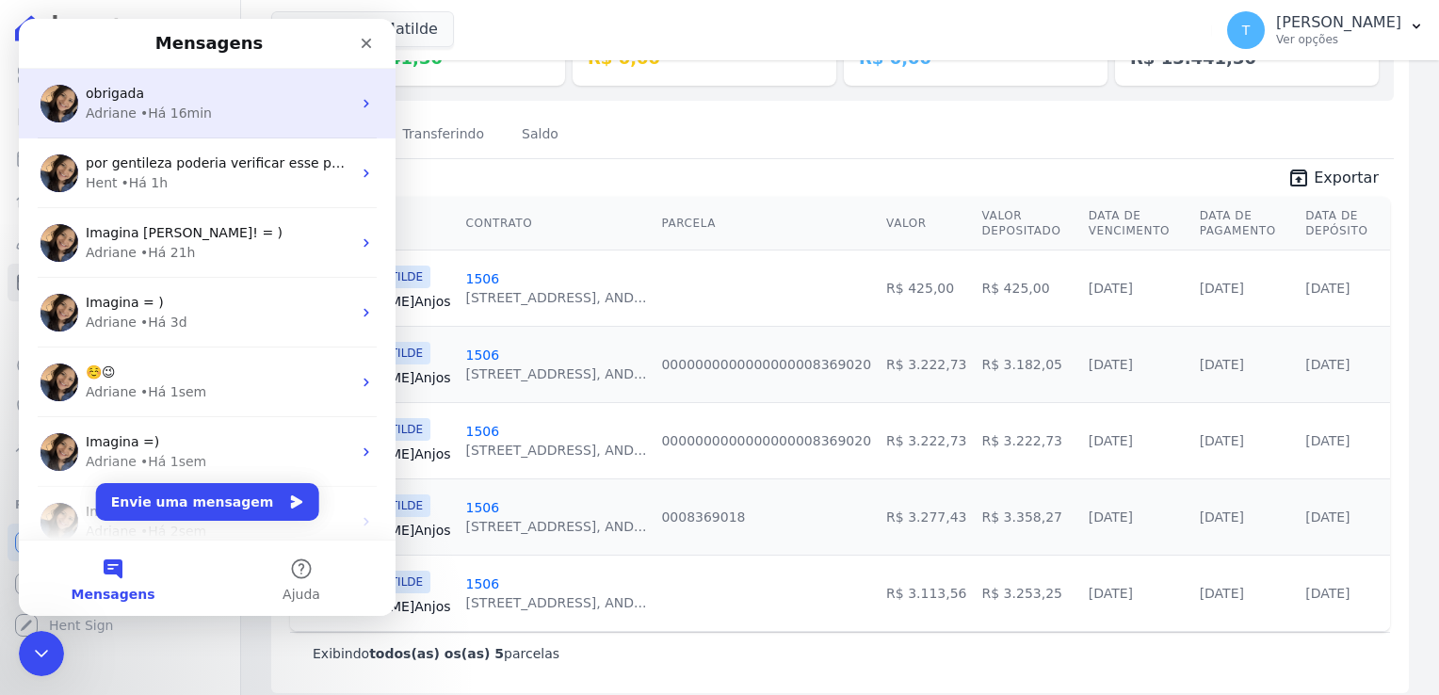
click at [176, 114] on div "• Há 16min" at bounding box center [176, 114] width 72 height 20
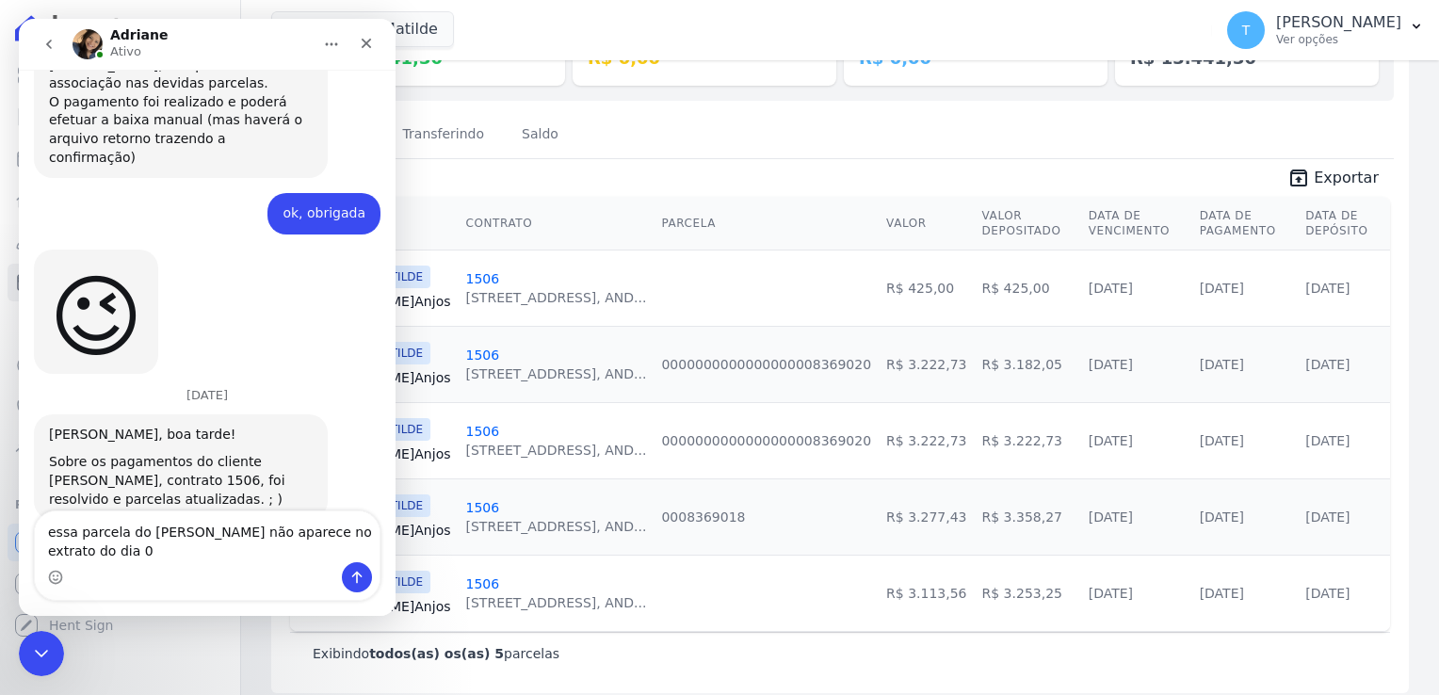
scroll to position [2379, 0]
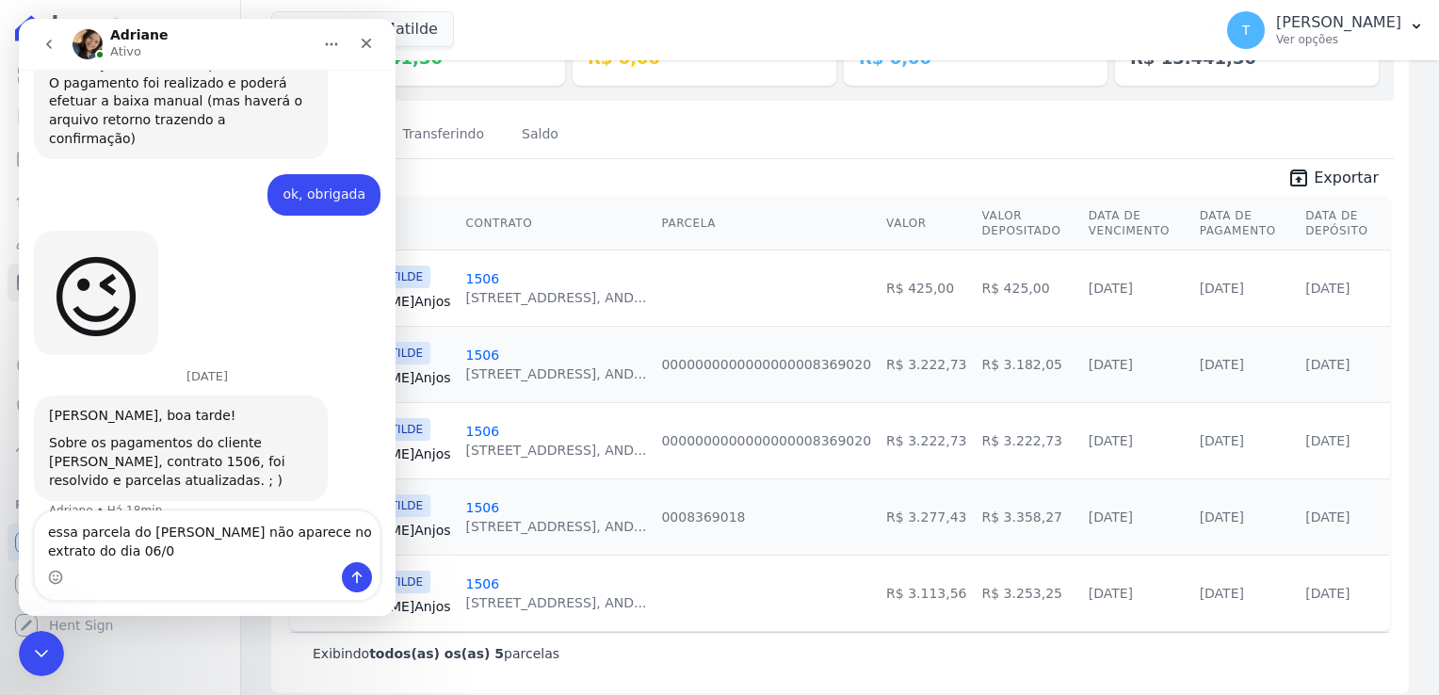
type textarea "essa parcela do maurício não aparece no extrato do dia 06/08"
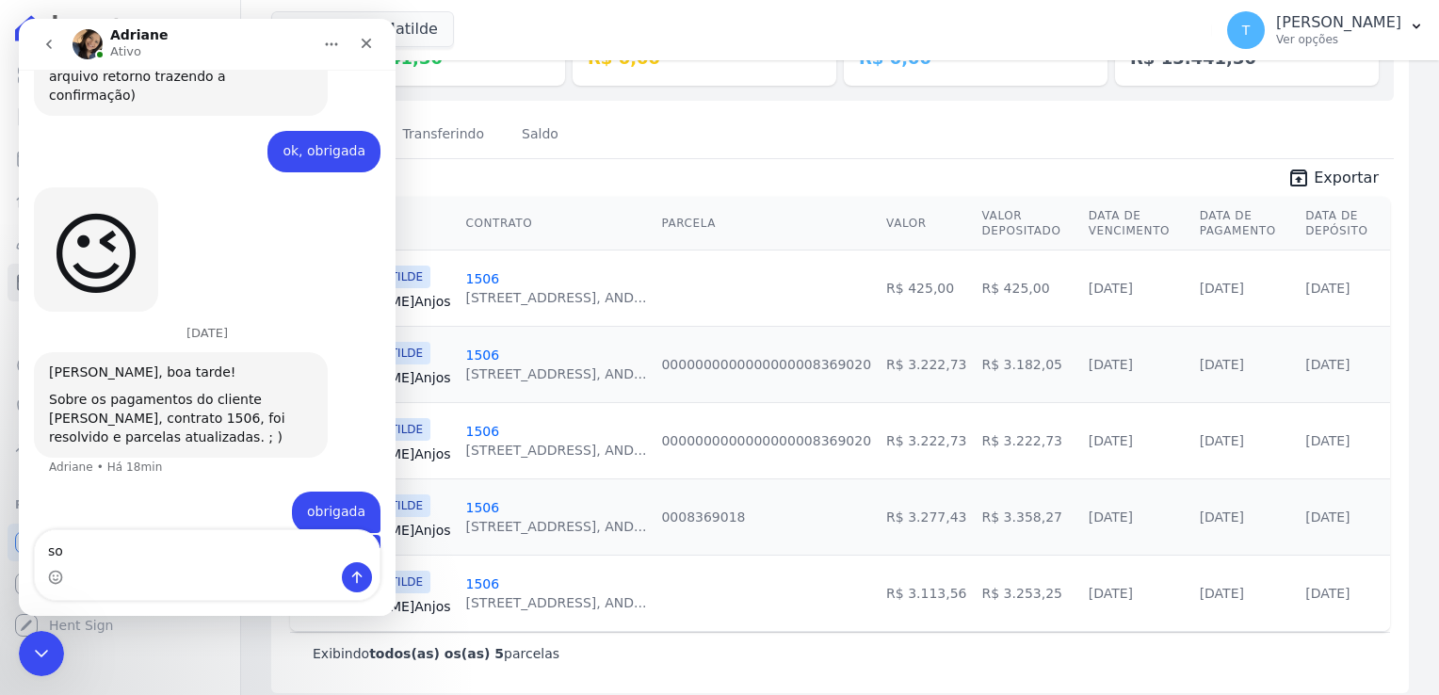
type textarea "s"
type textarea "não tivemos o repasse desse valor?"
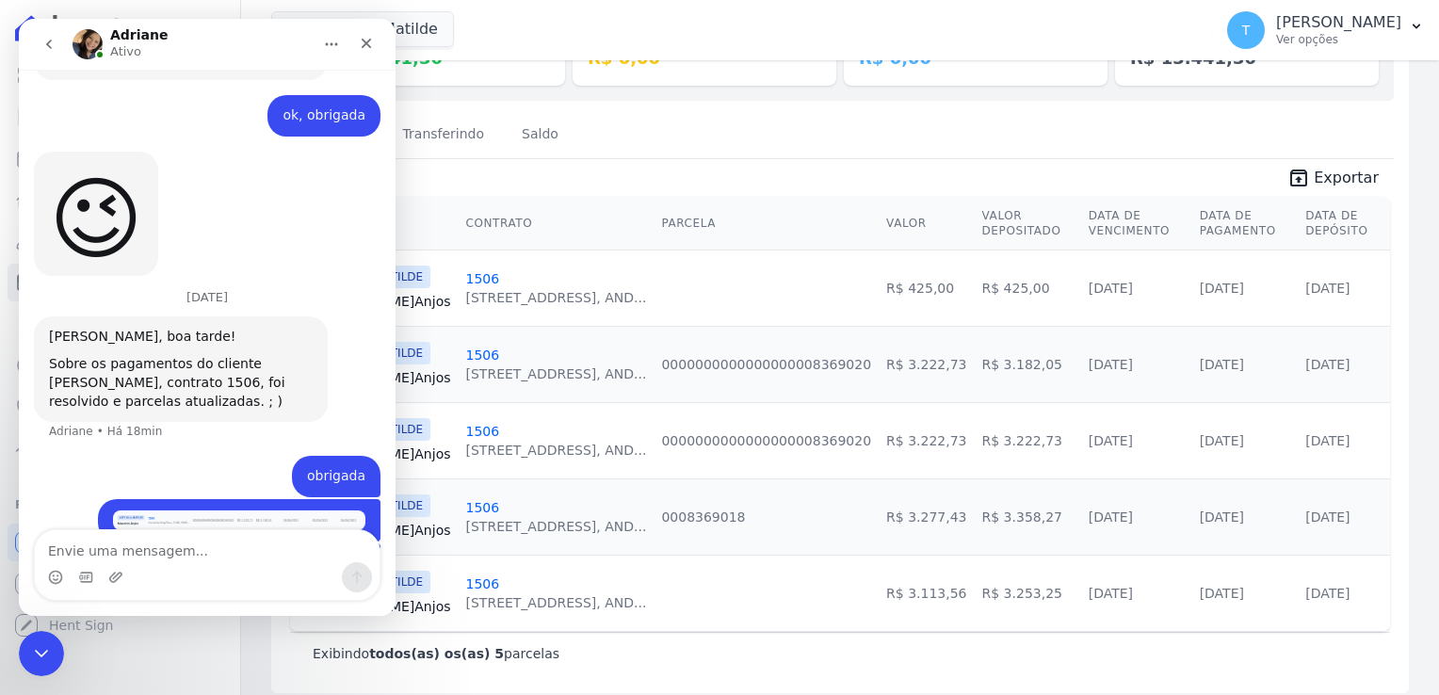
scroll to position [2465, 0]
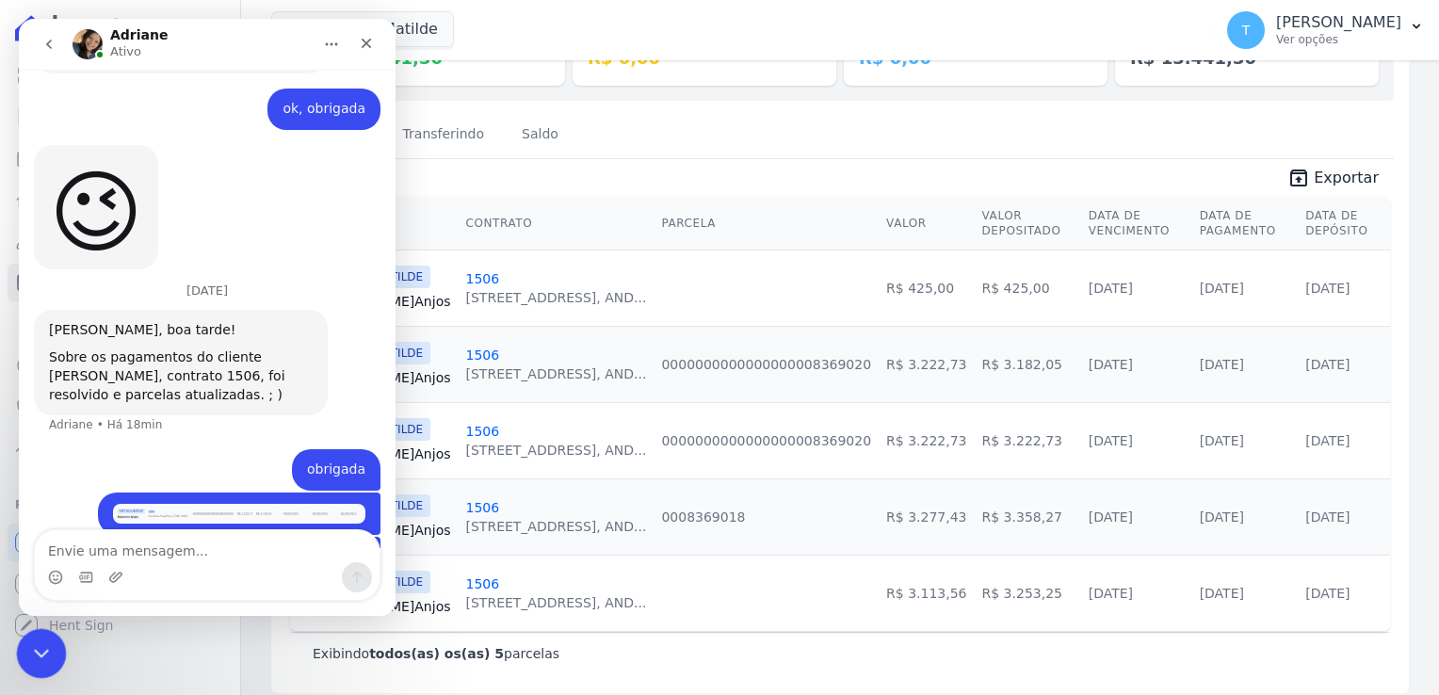
click at [34, 658] on icon "Encerramento do Messenger da Intercom" at bounding box center [38, 650] width 23 height 23
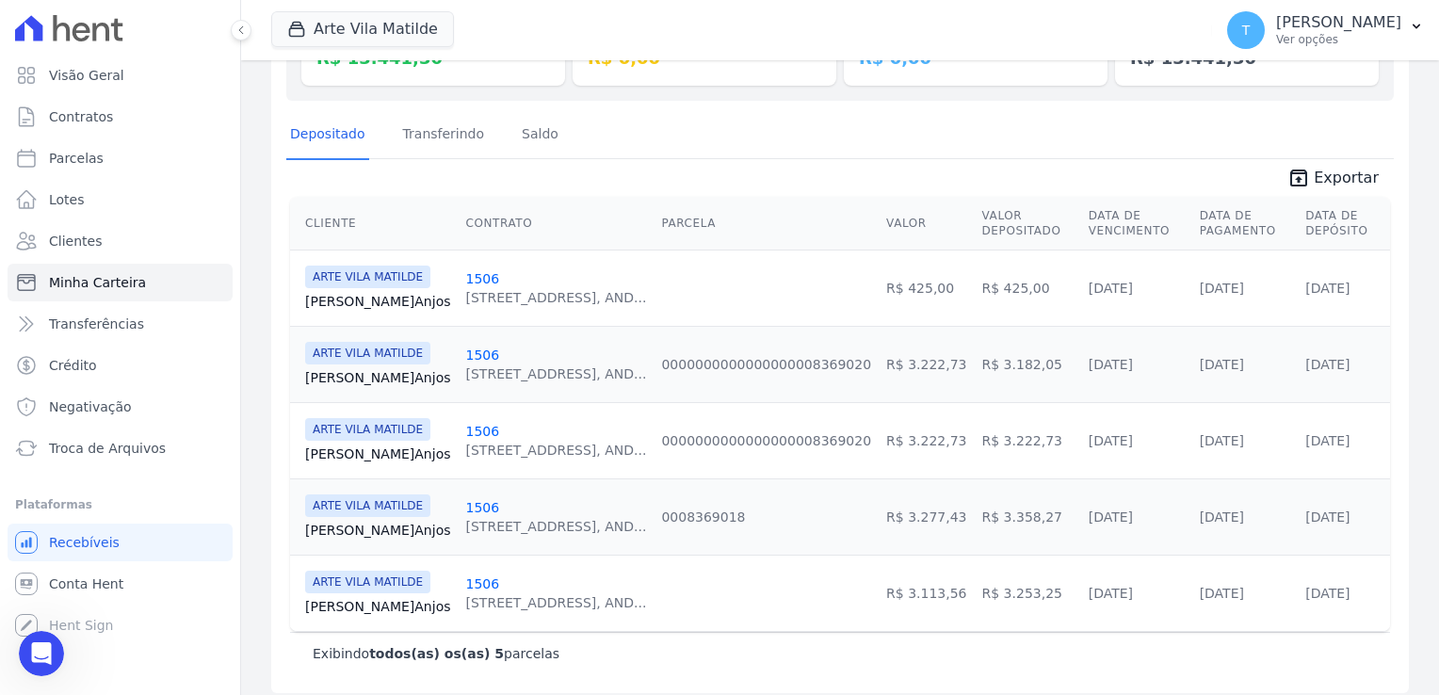
scroll to position [2464, 0]
click at [383, 424] on span "ARTE VILA MATILDE" at bounding box center [367, 429] width 125 height 23
click at [359, 459] on link "Mauricio Anjos" at bounding box center [378, 454] width 146 height 19
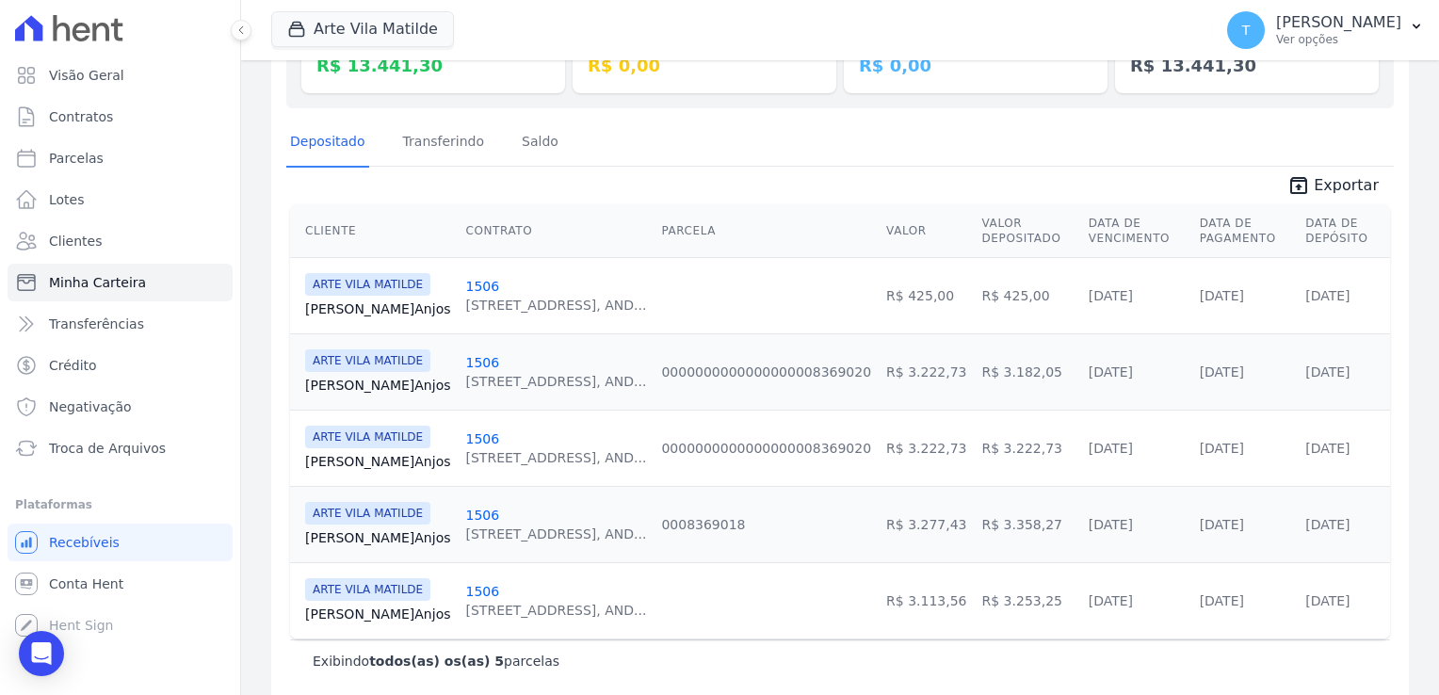
scroll to position [283, 0]
